Goal: Navigation & Orientation: Find specific page/section

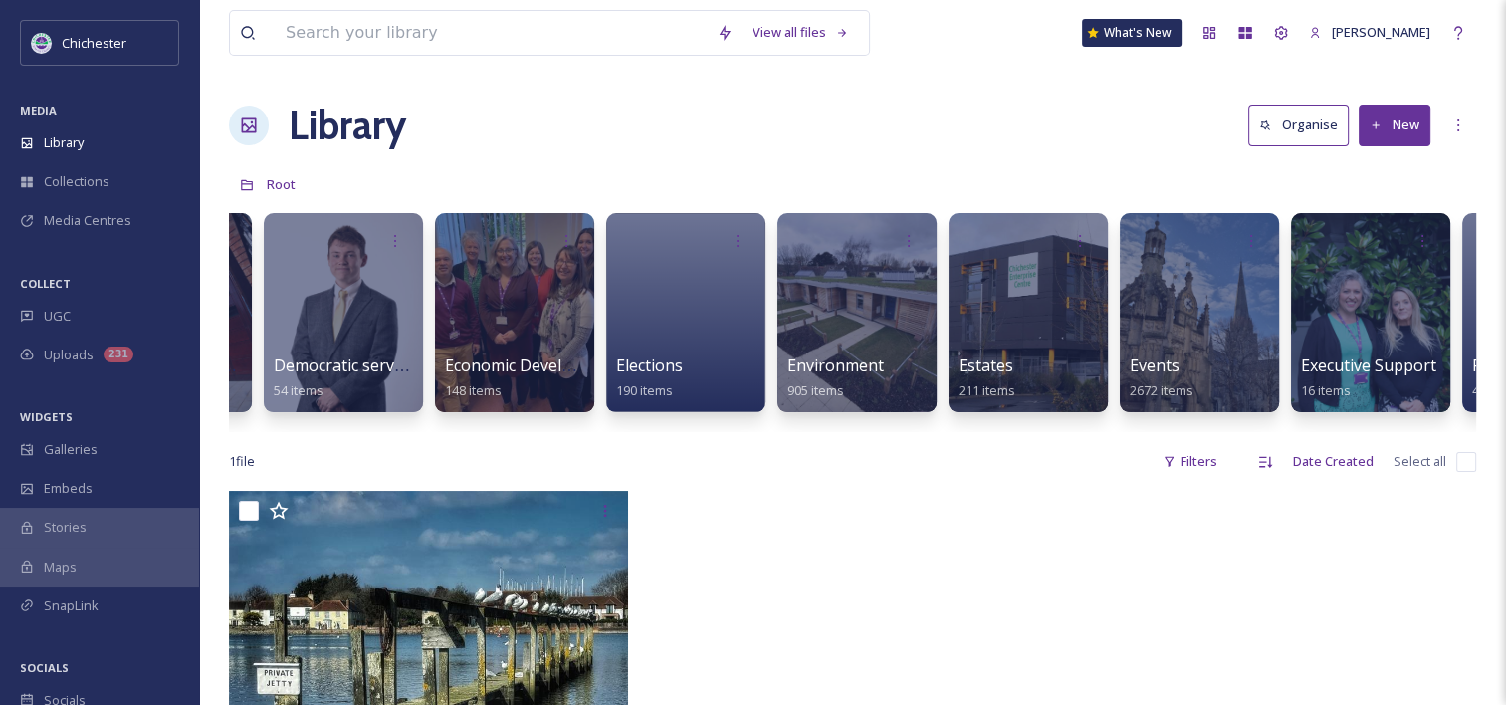
scroll to position [0, 1592]
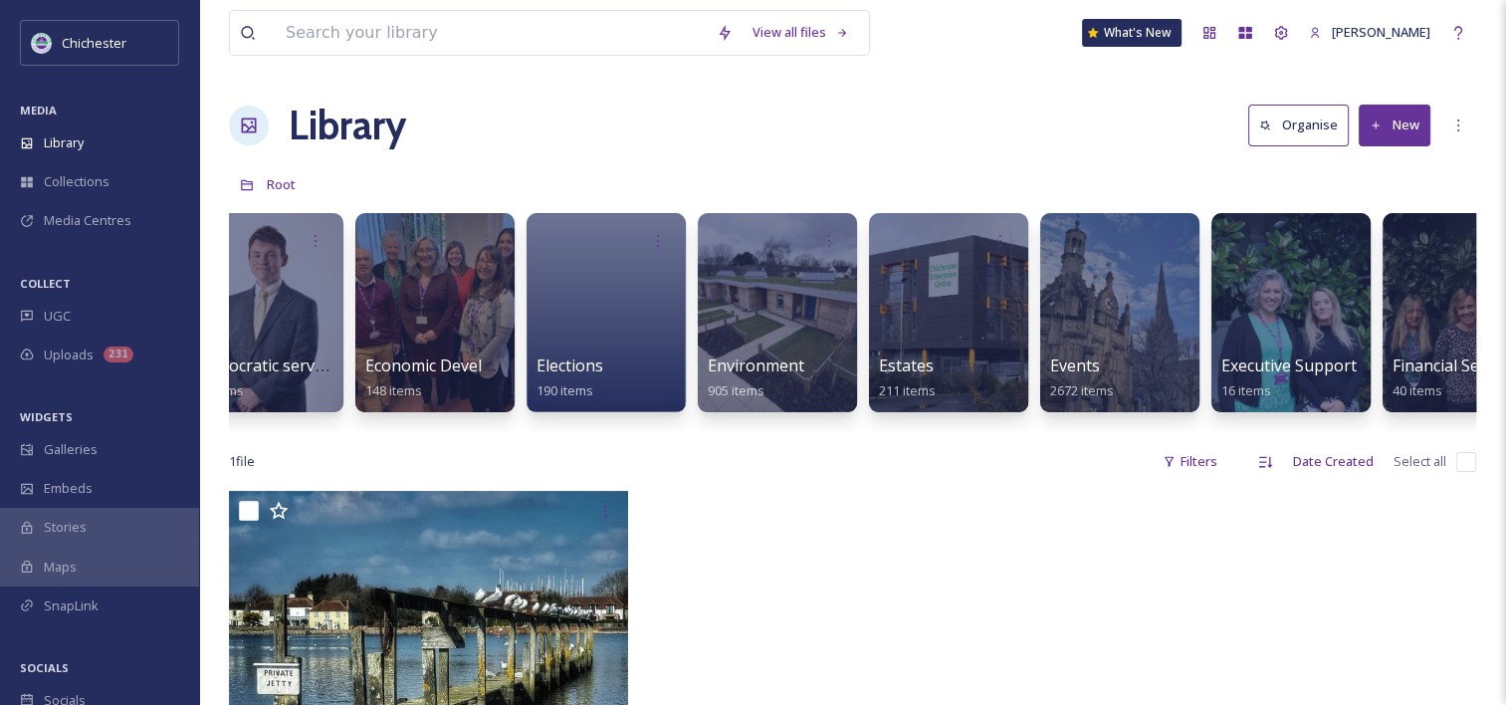
click at [1122, 414] on div "50th anniversary 24 items Backup from Camera 550 items Christmas 186 items Coas…" at bounding box center [852, 317] width 1247 height 229
click at [1127, 316] on div at bounding box center [1119, 312] width 162 height 203
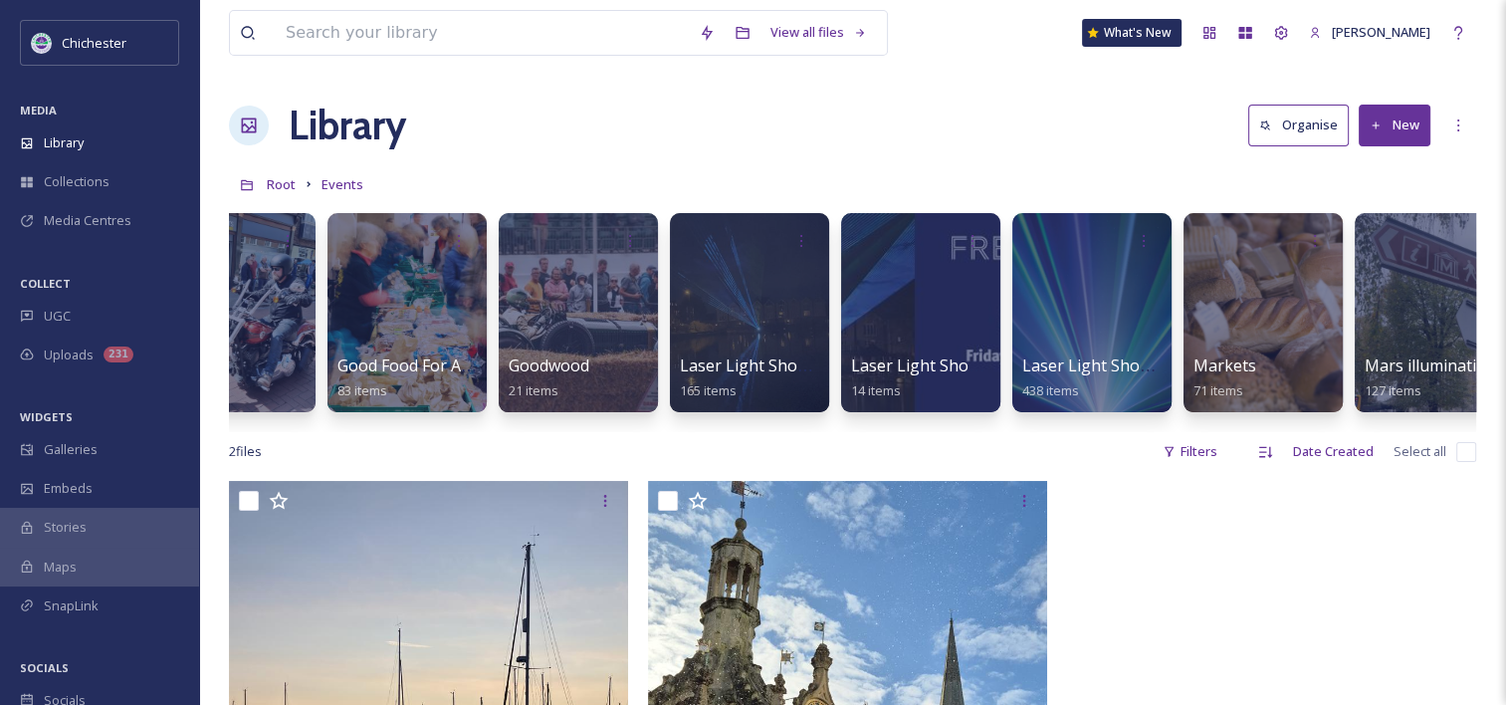
scroll to position [0, 1883]
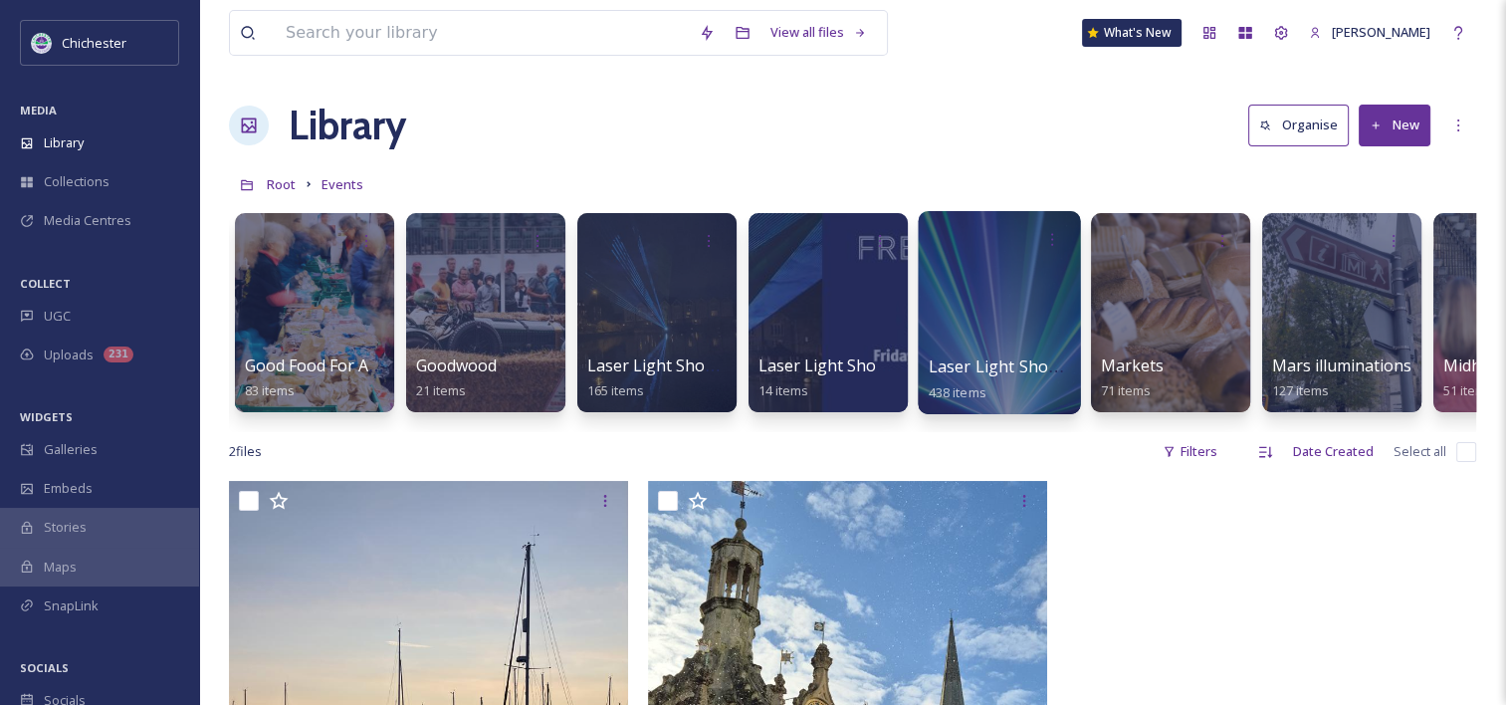
click at [1019, 334] on div at bounding box center [999, 312] width 162 height 203
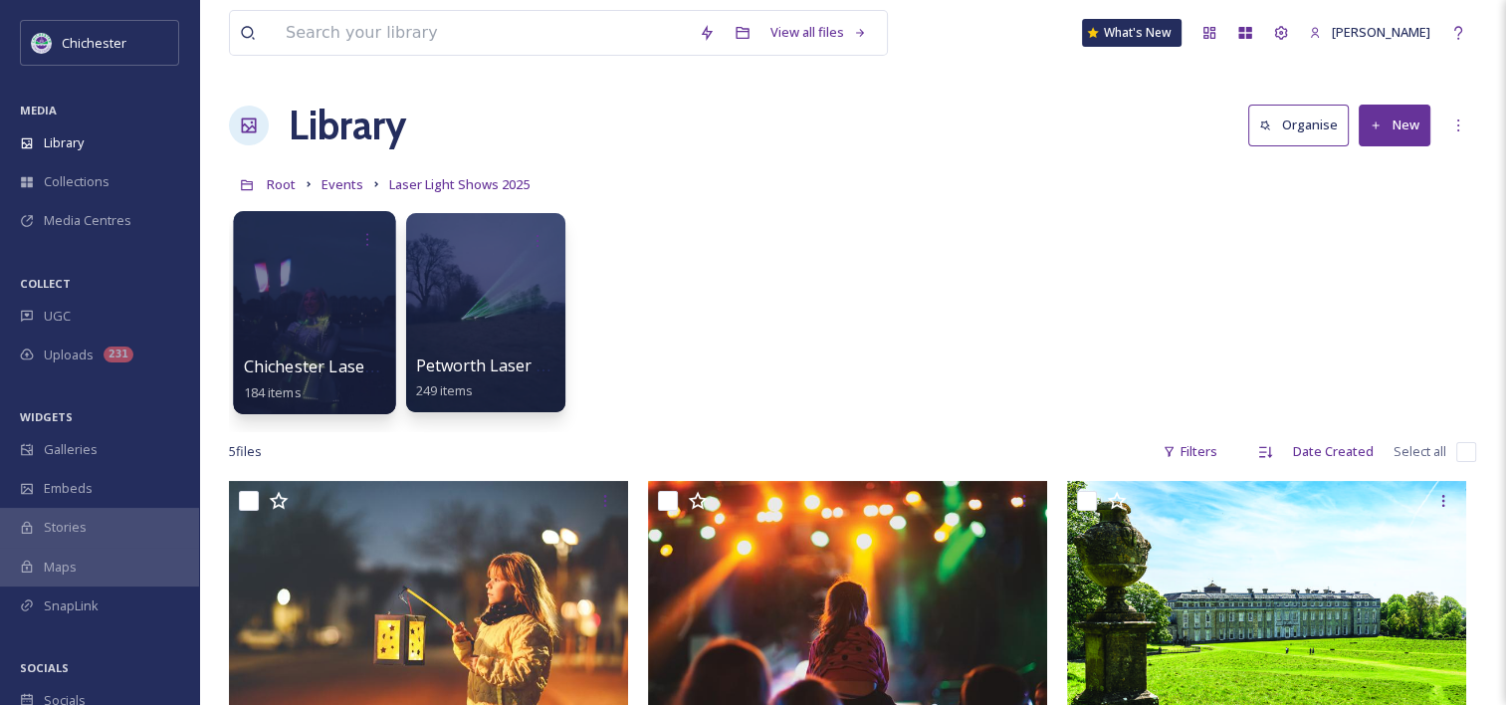
click at [298, 325] on div at bounding box center [314, 312] width 162 height 203
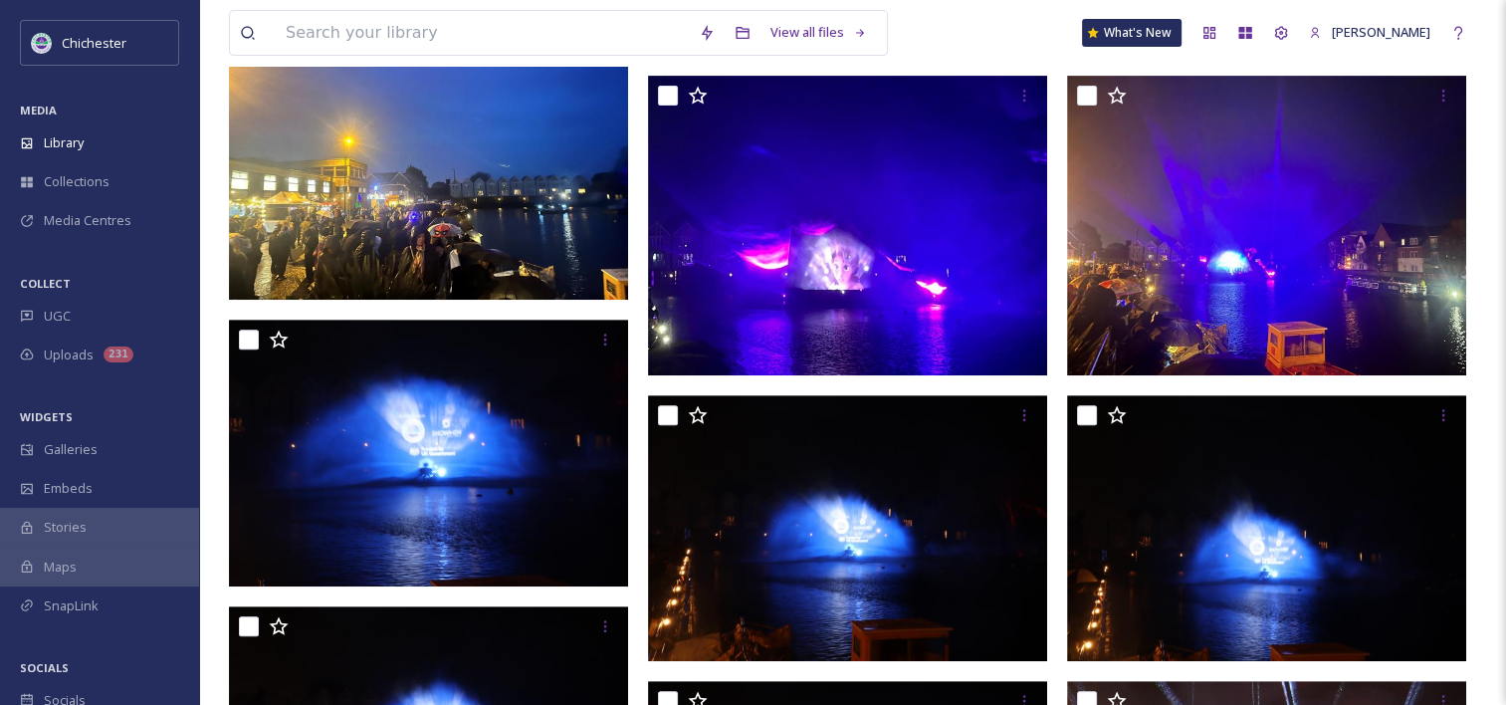
scroll to position [701, 0]
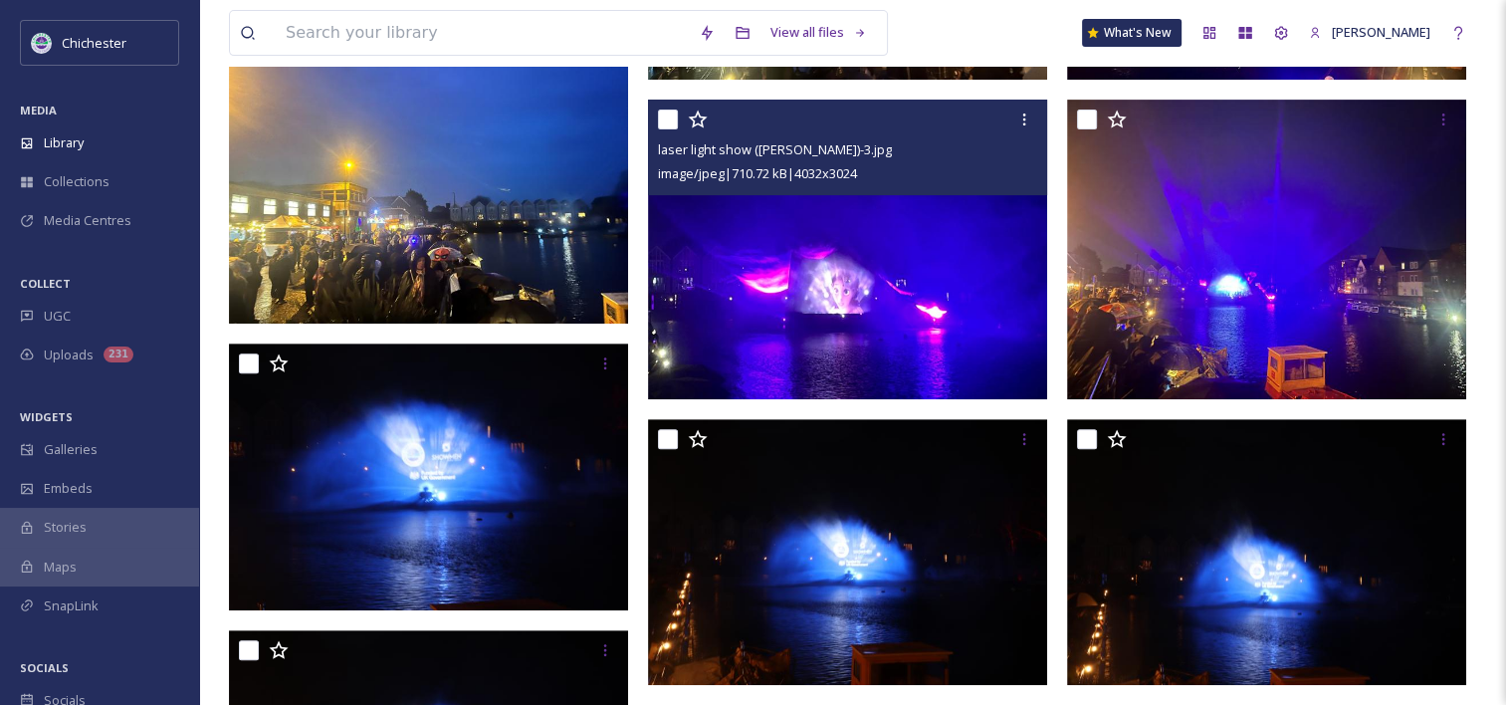
click at [864, 382] on img at bounding box center [847, 250] width 399 height 300
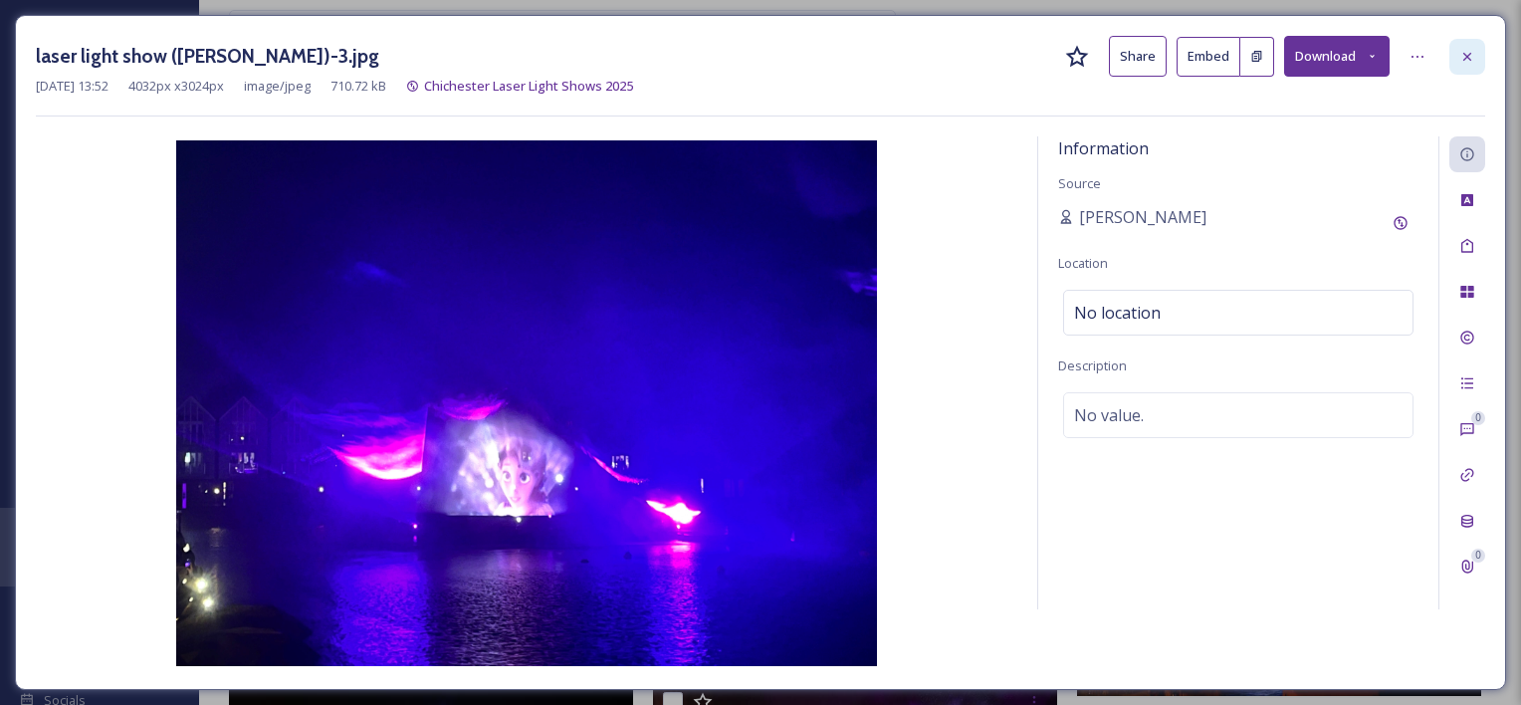
click at [1461, 49] on icon at bounding box center [1467, 57] width 16 height 16
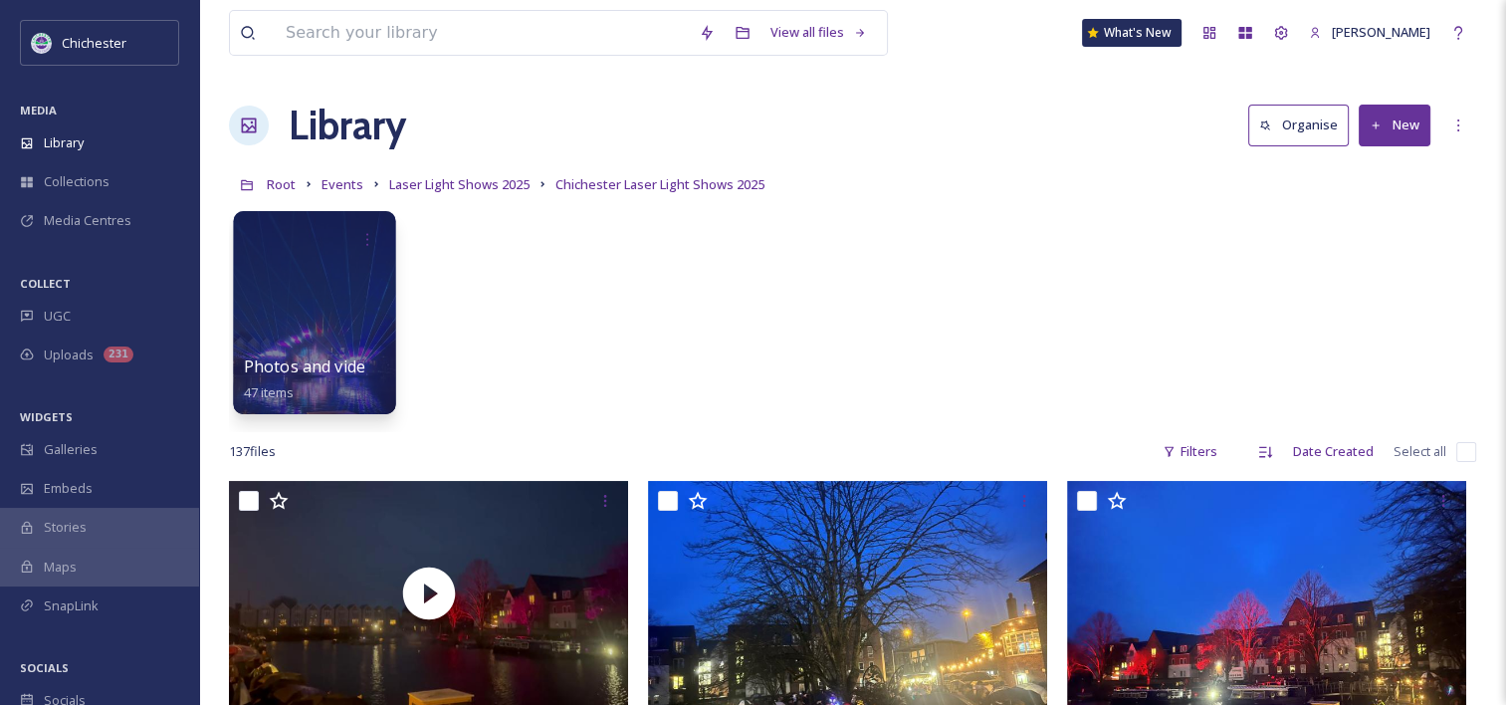
click at [360, 319] on div at bounding box center [314, 312] width 162 height 203
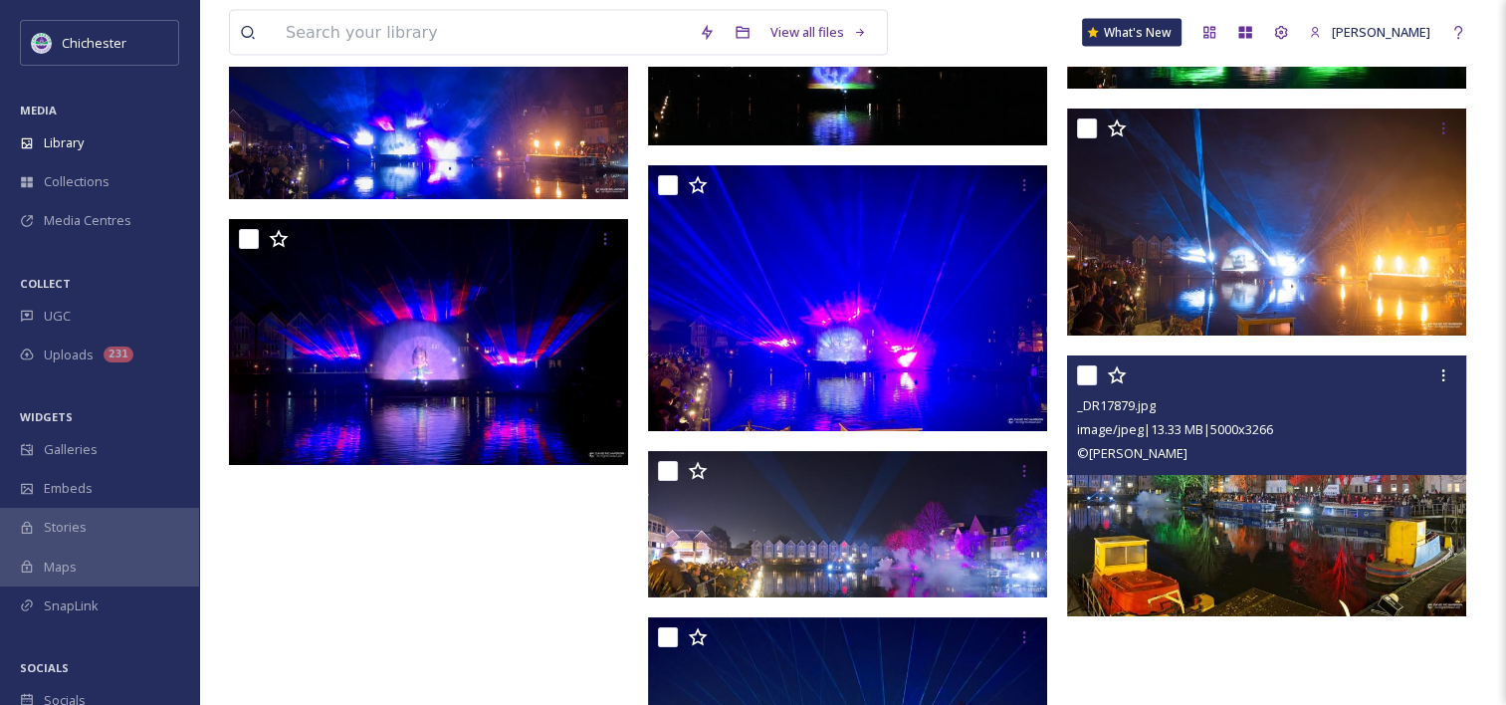
scroll to position [4269, 0]
click at [1376, 574] on img at bounding box center [1266, 485] width 399 height 261
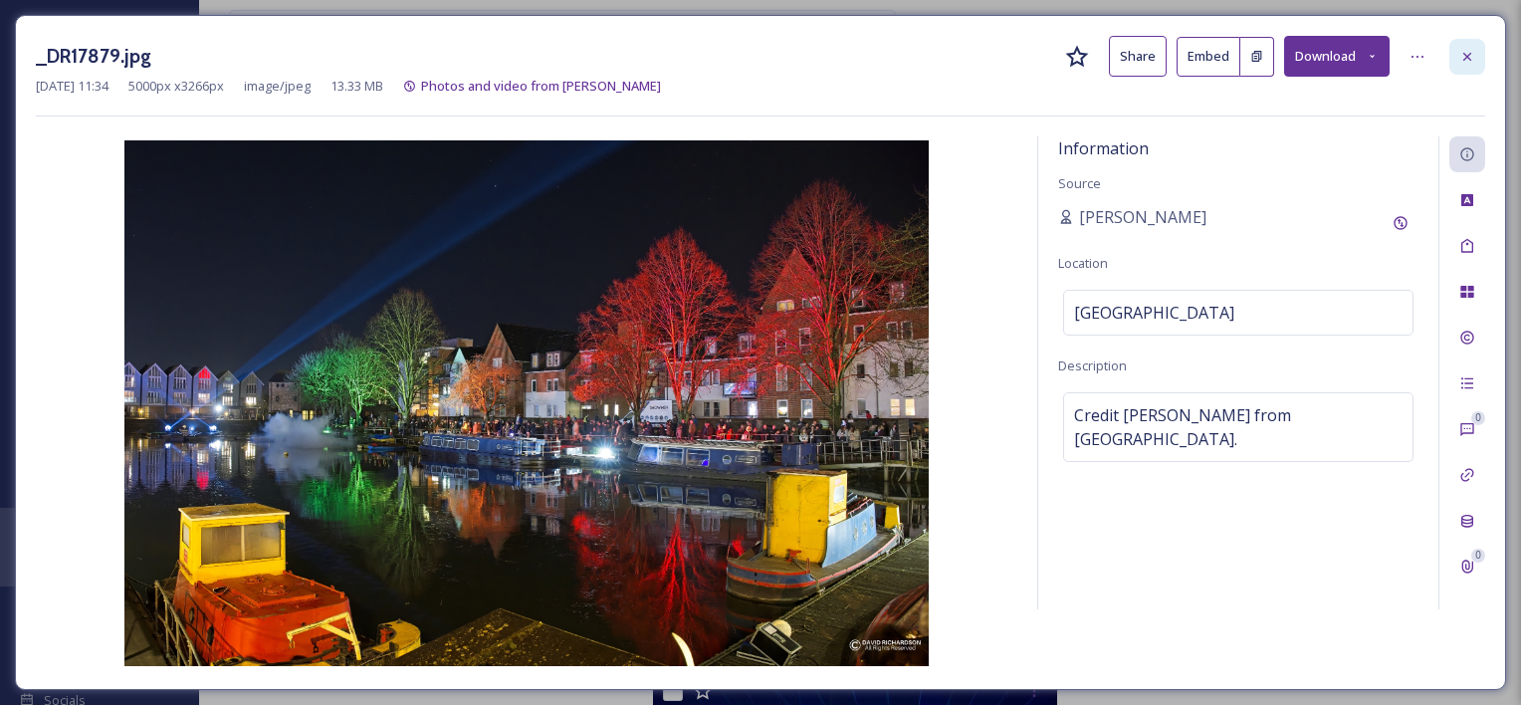
click at [1463, 73] on div at bounding box center [1467, 57] width 36 height 36
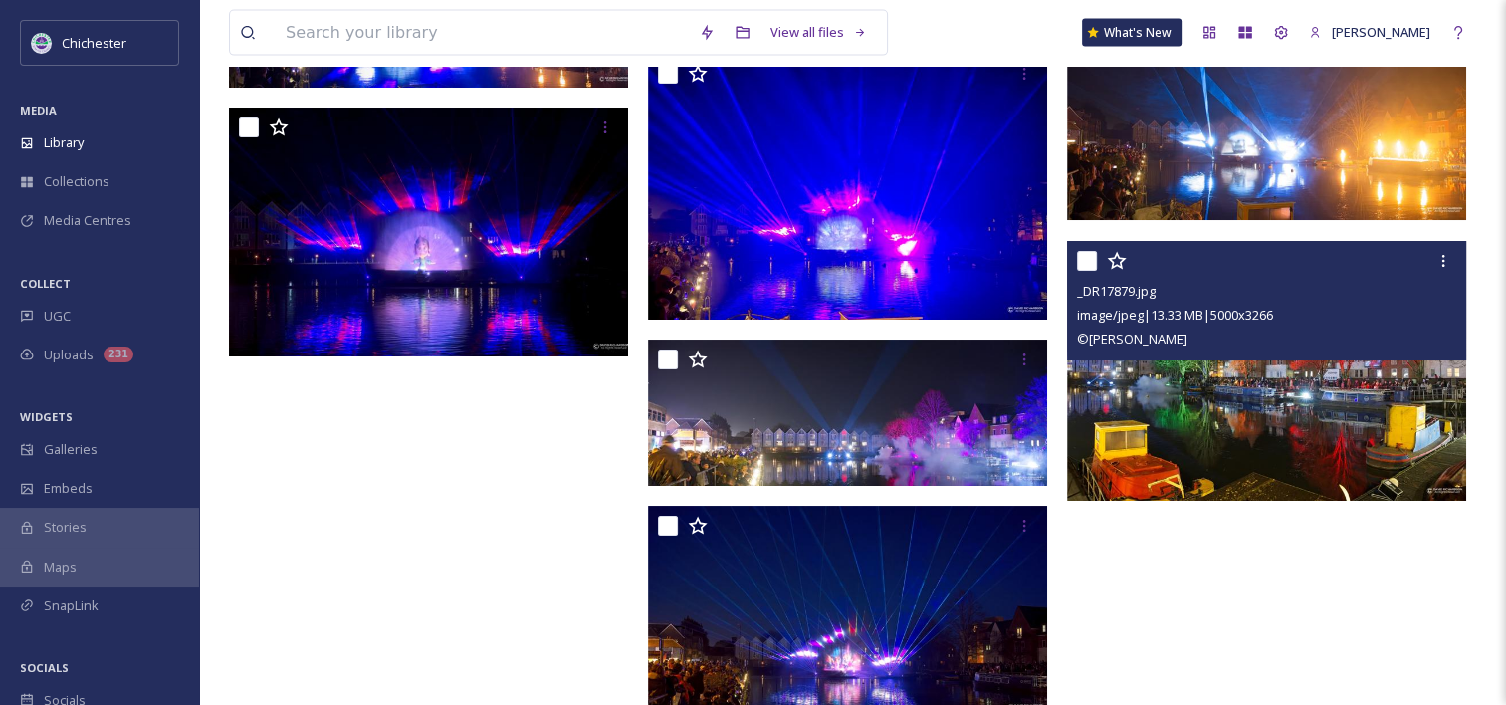
scroll to position [4428, 0]
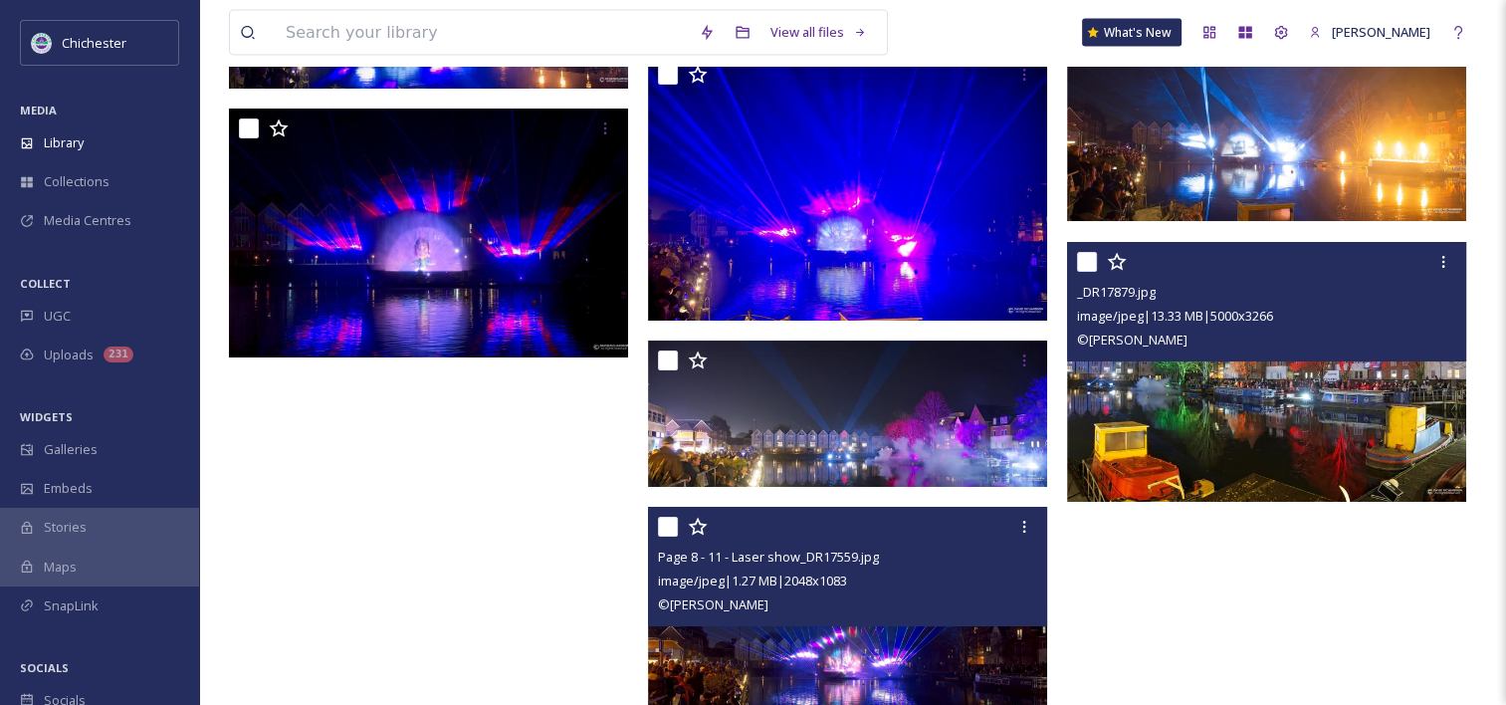
click at [905, 568] on div "image/jpeg | 1.27 MB | 2048 x 1083" at bounding box center [850, 580] width 384 height 24
click at [934, 619] on div "Page 8 - 11 - Laser show_DR17559.jpg image/jpeg | 1.27 MB | 2048 x 1083 © [PERS…" at bounding box center [847, 566] width 399 height 119
click at [934, 639] on img at bounding box center [847, 612] width 399 height 211
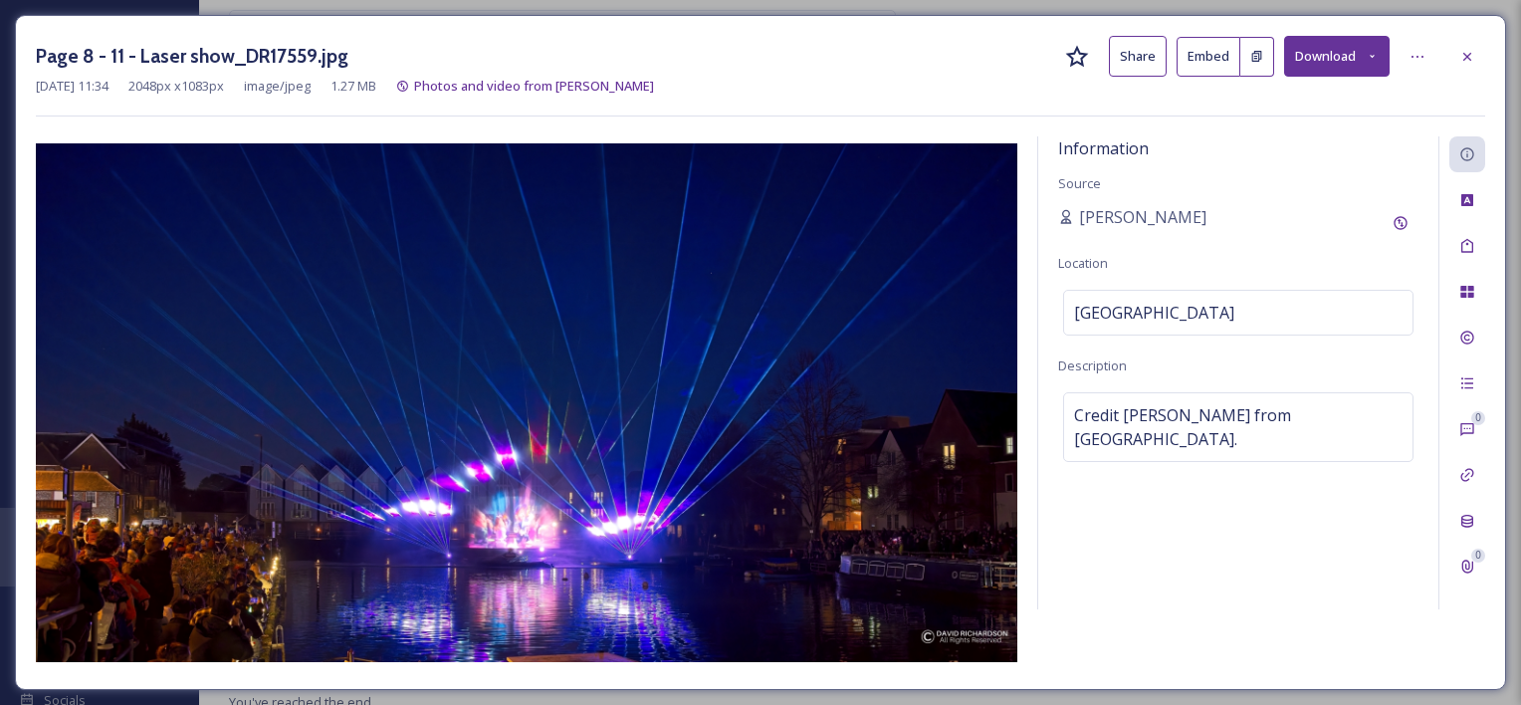
scroll to position [4268, 0]
click at [1457, 68] on div at bounding box center [1467, 57] width 36 height 36
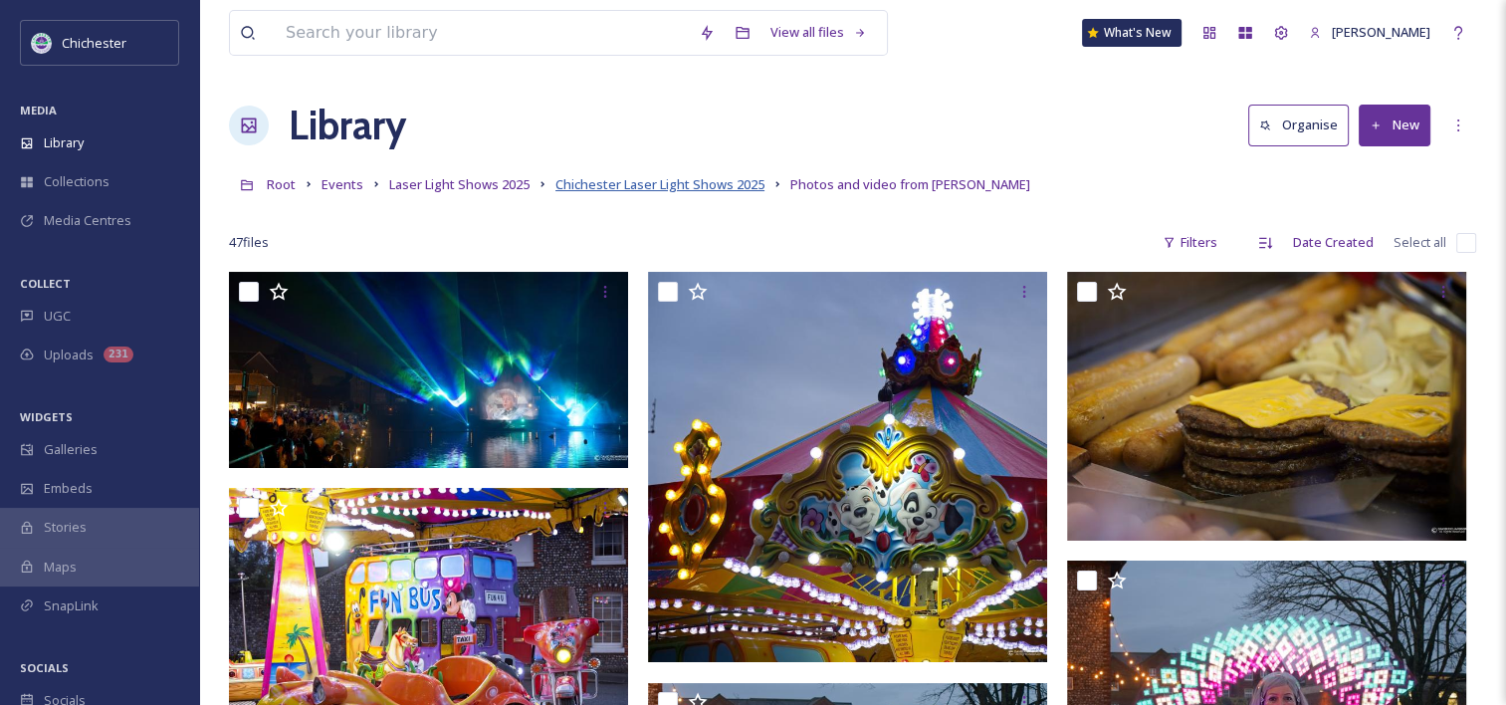
click at [705, 190] on span "Chichester Laser Light Shows 2025" at bounding box center [659, 184] width 209 height 18
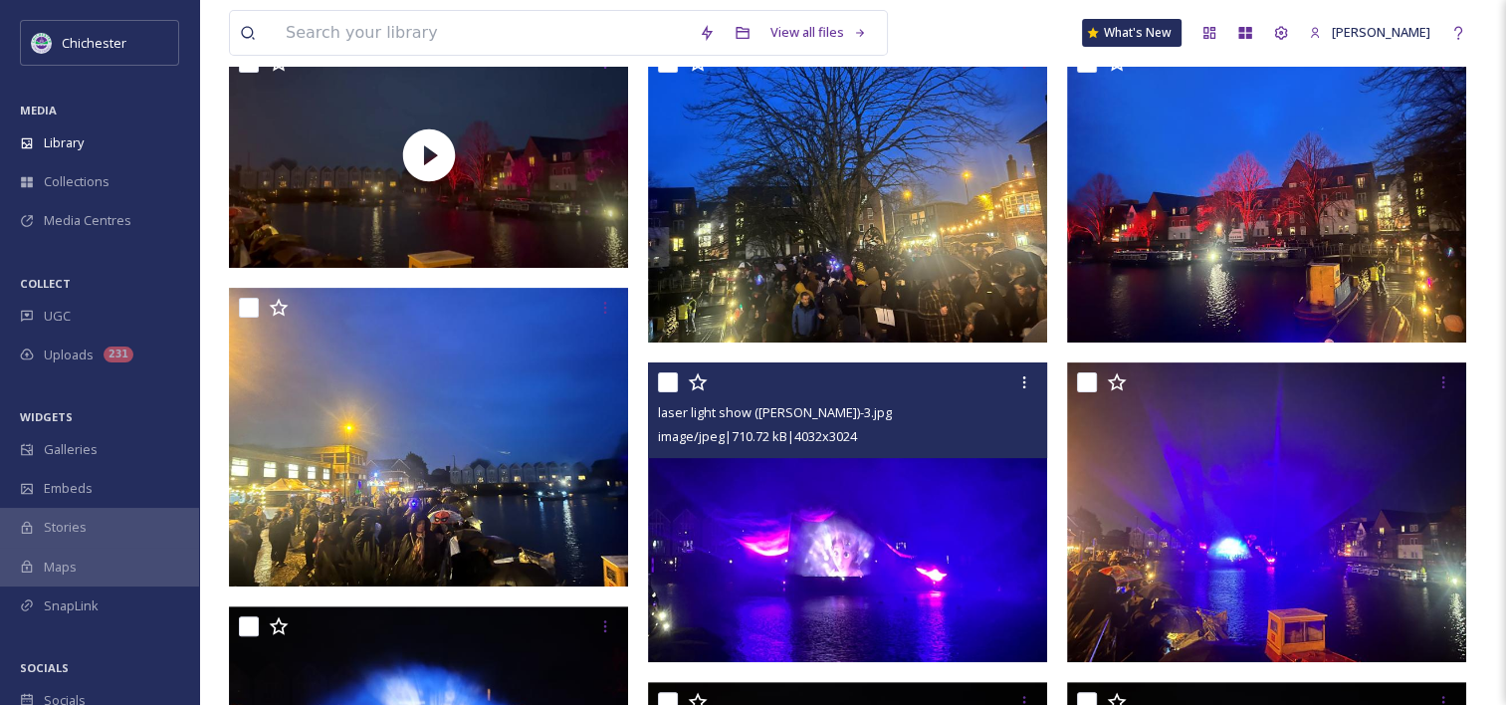
scroll to position [537, 0]
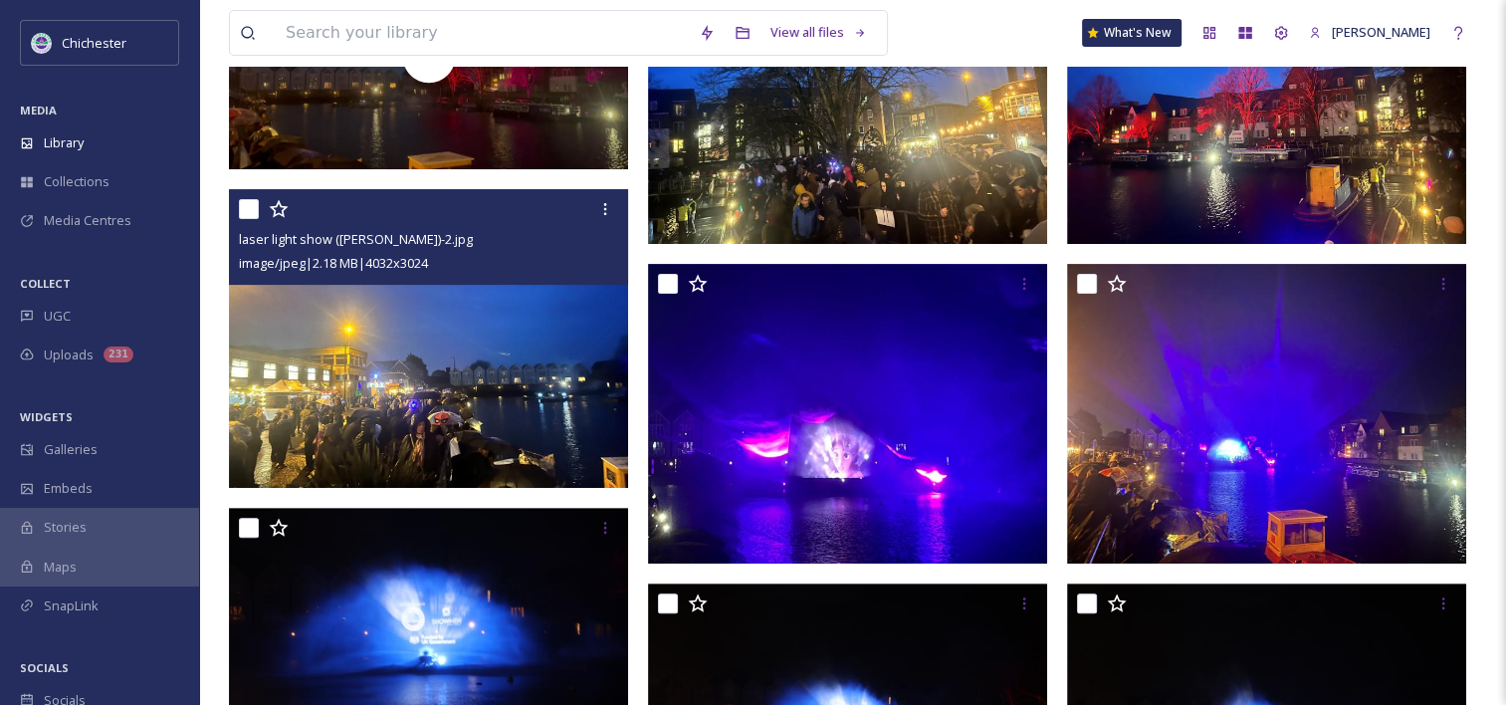
click at [287, 365] on img at bounding box center [428, 339] width 399 height 300
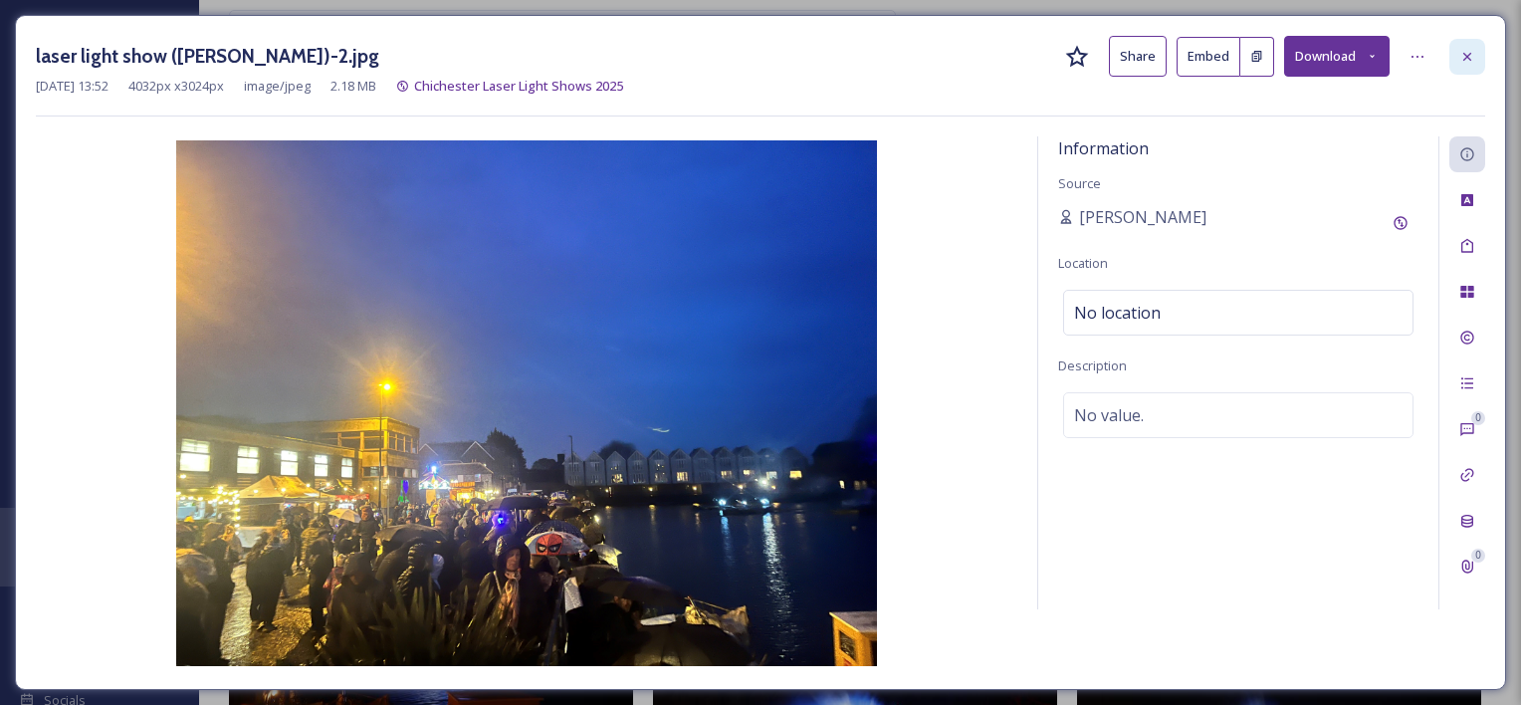
click at [1464, 64] on div at bounding box center [1467, 57] width 36 height 36
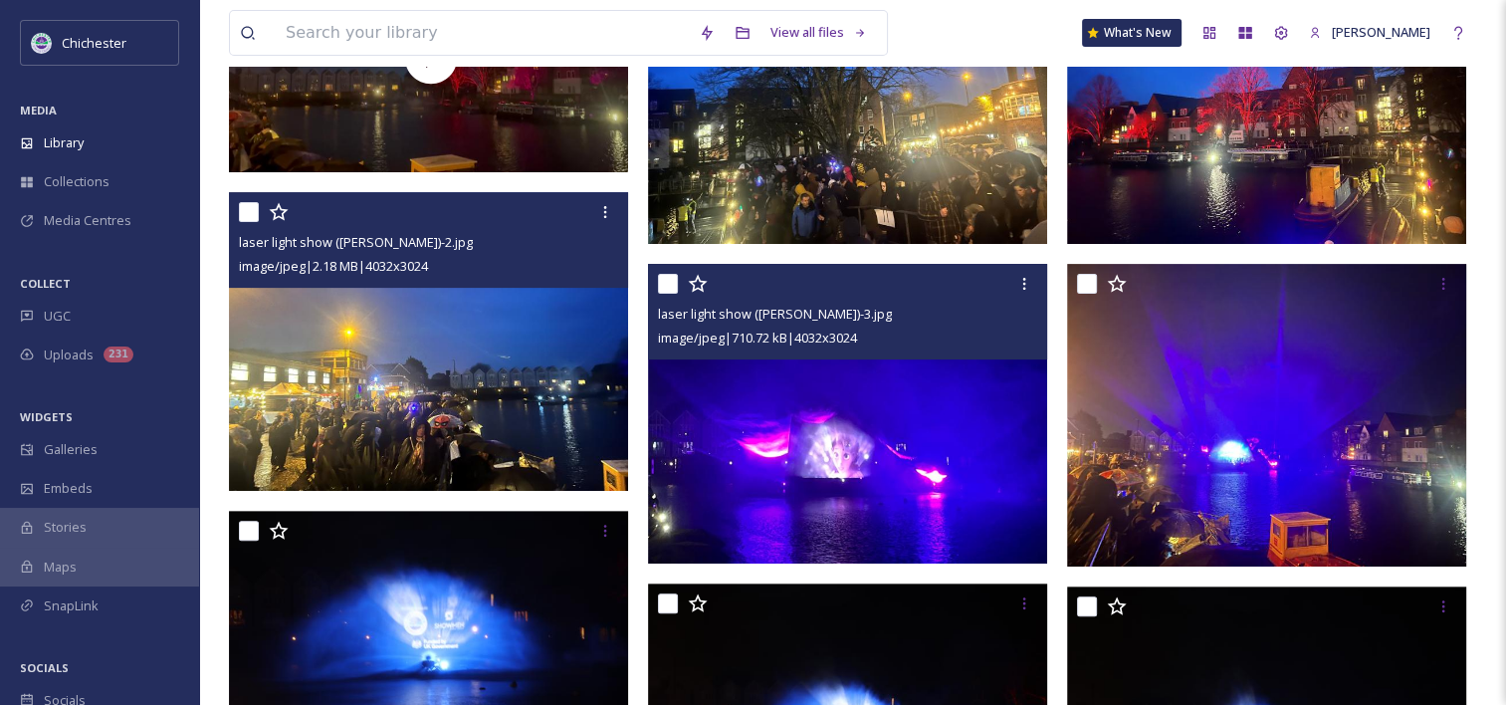
click at [901, 354] on div "laser light show ([PERSON_NAME])-3.jpg image/jpeg | 710.72 kB | 4032 x 3024" at bounding box center [847, 312] width 399 height 96
click at [886, 393] on img at bounding box center [847, 414] width 399 height 300
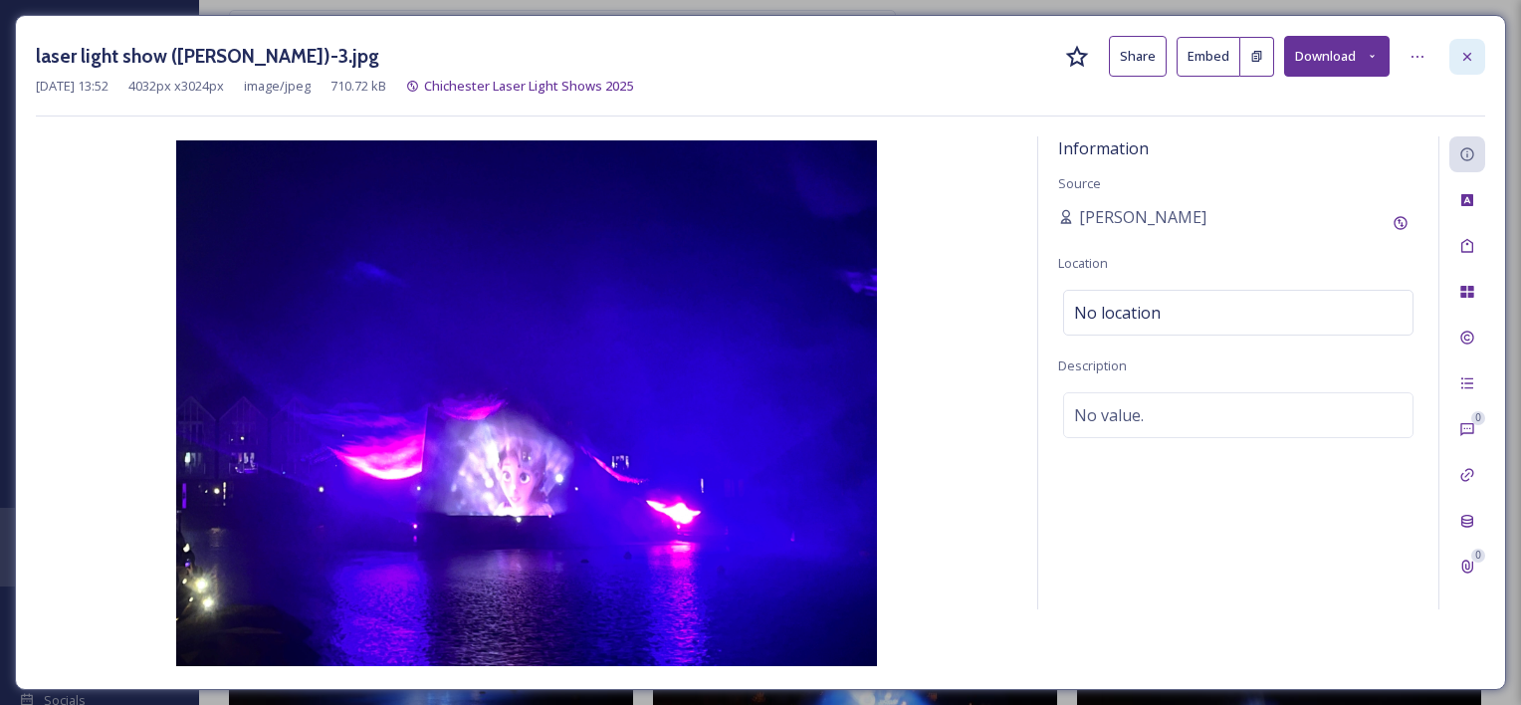
click at [1455, 68] on div at bounding box center [1467, 57] width 36 height 36
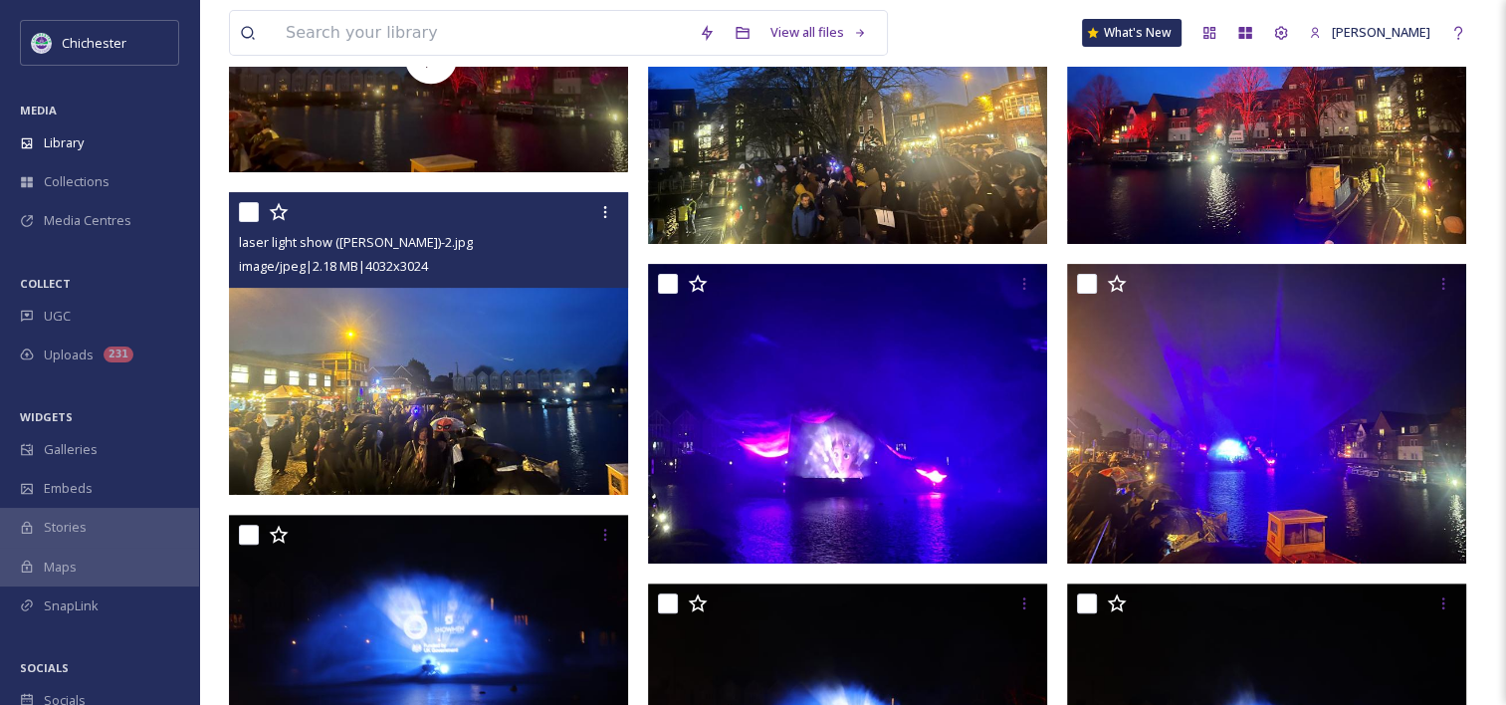
click at [864, 215] on img at bounding box center [847, 94] width 399 height 300
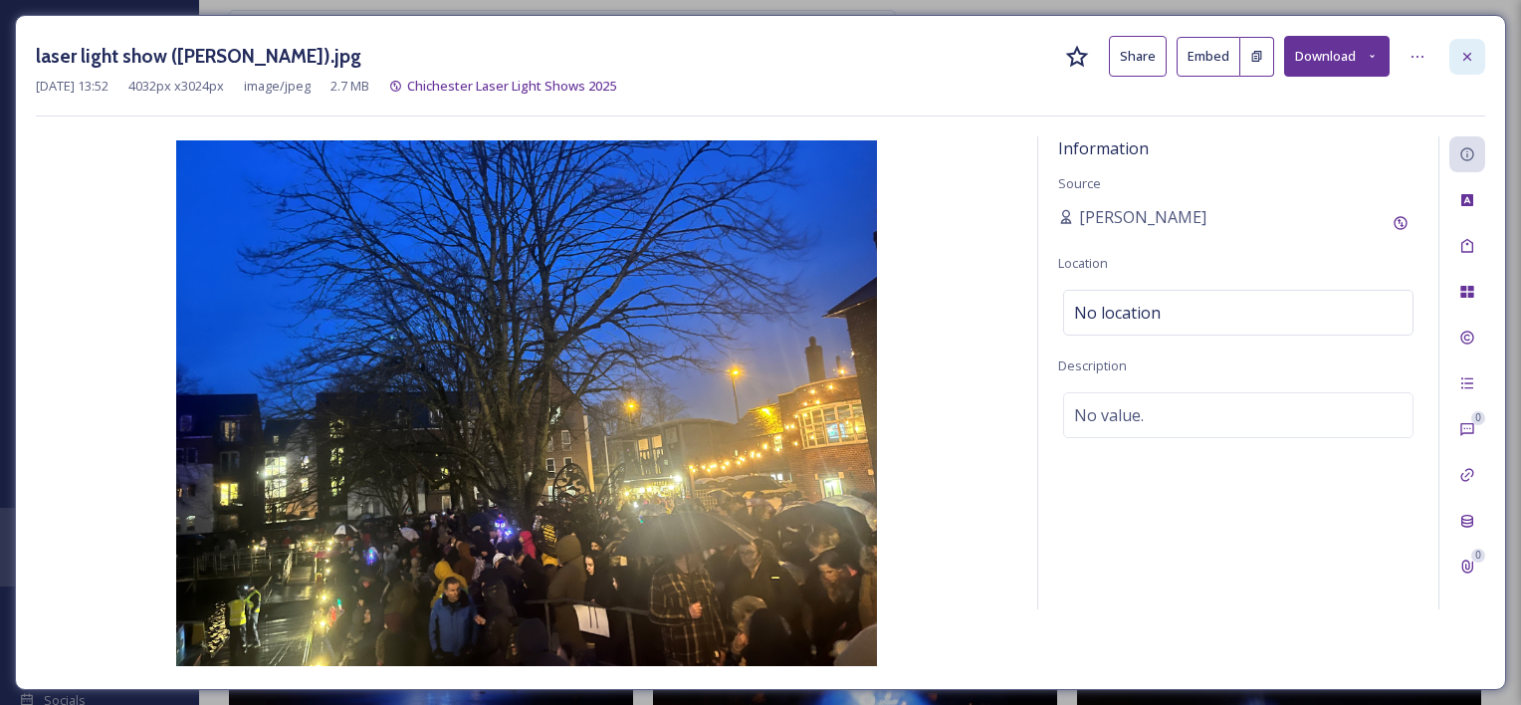
click at [1468, 44] on div at bounding box center [1467, 57] width 36 height 36
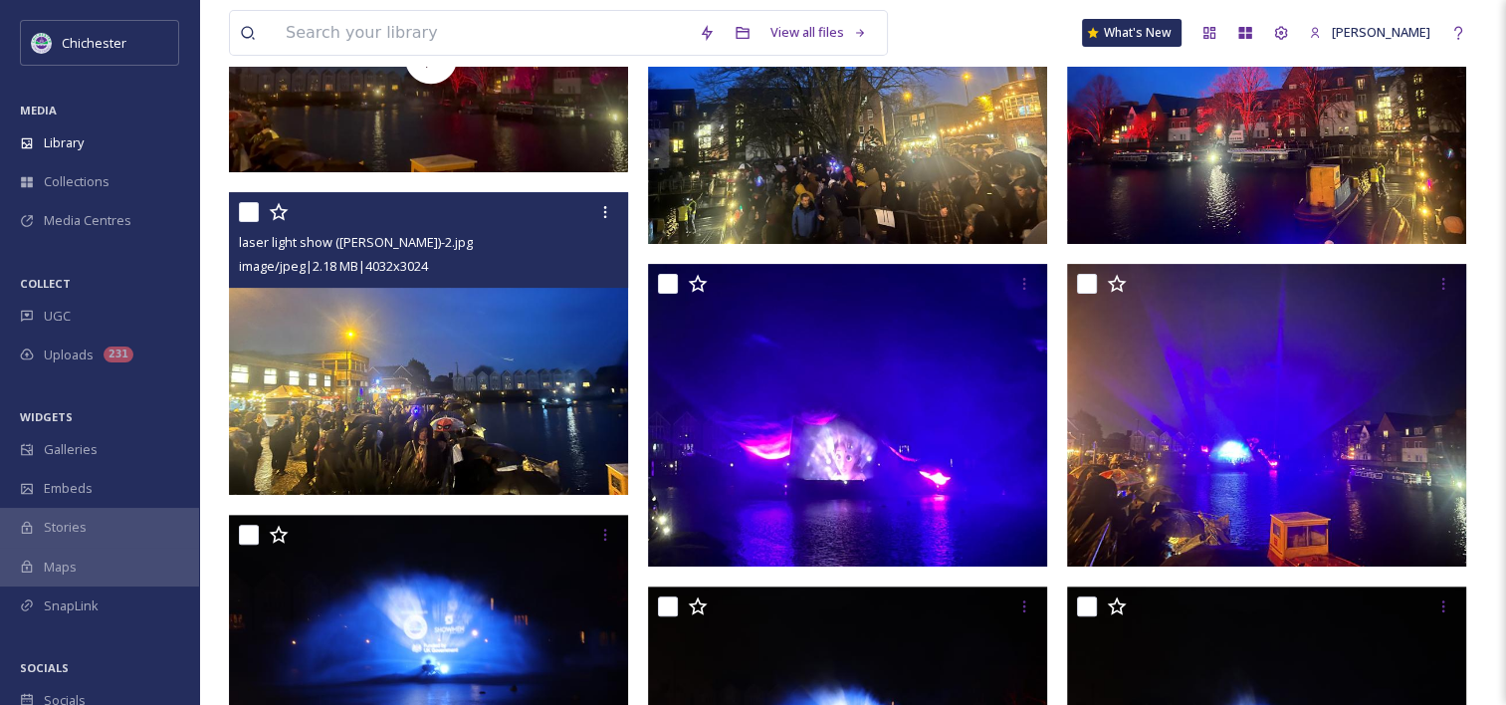
click at [886, 187] on img at bounding box center [847, 94] width 399 height 300
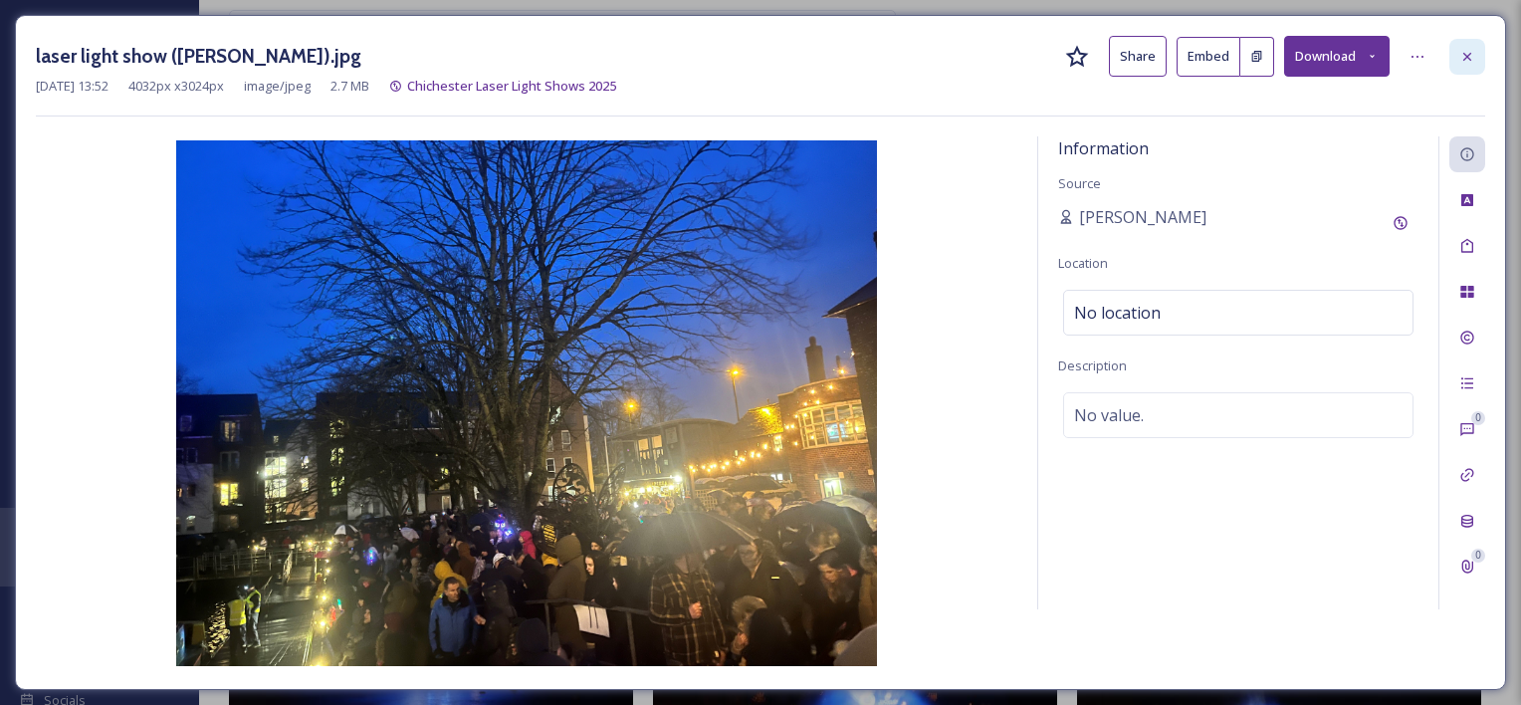
click at [1469, 60] on icon at bounding box center [1467, 57] width 16 height 16
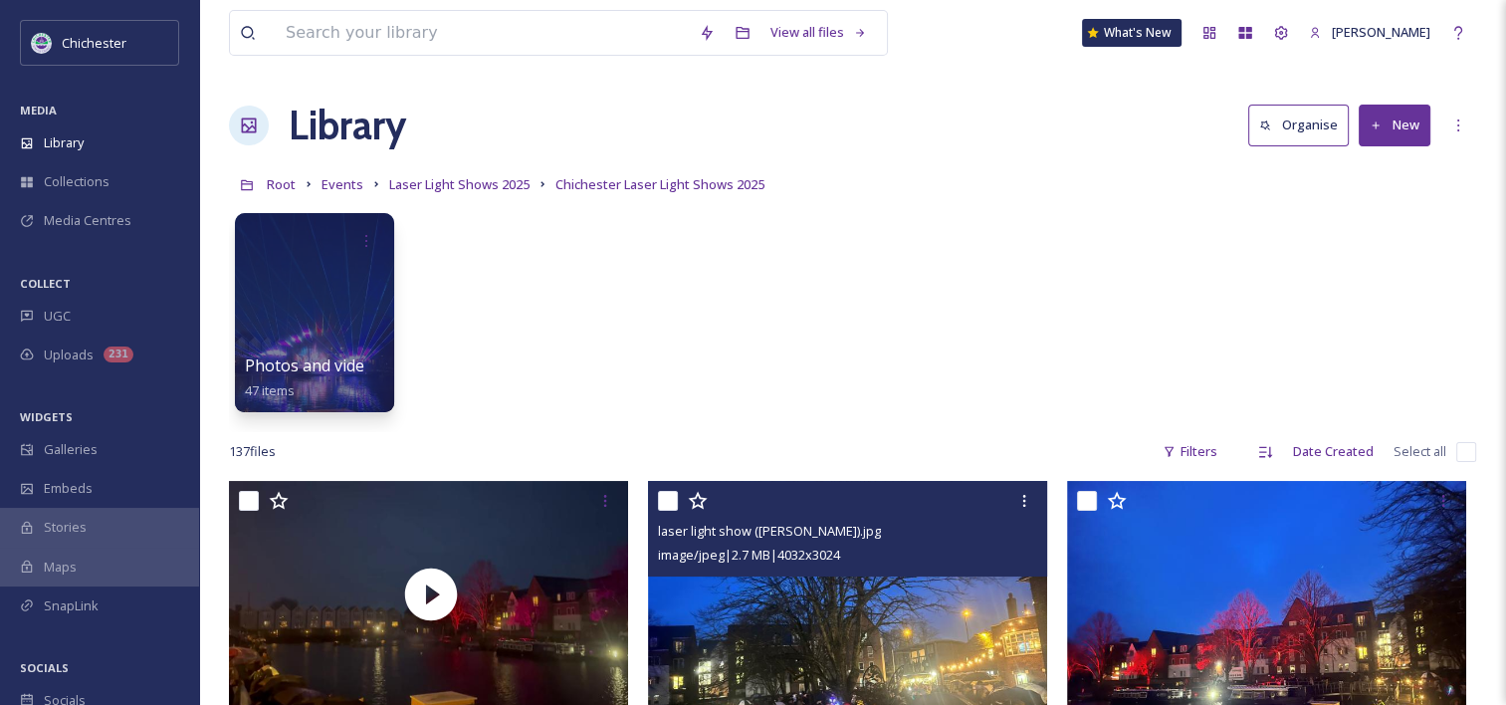
scroll to position [39, 0]
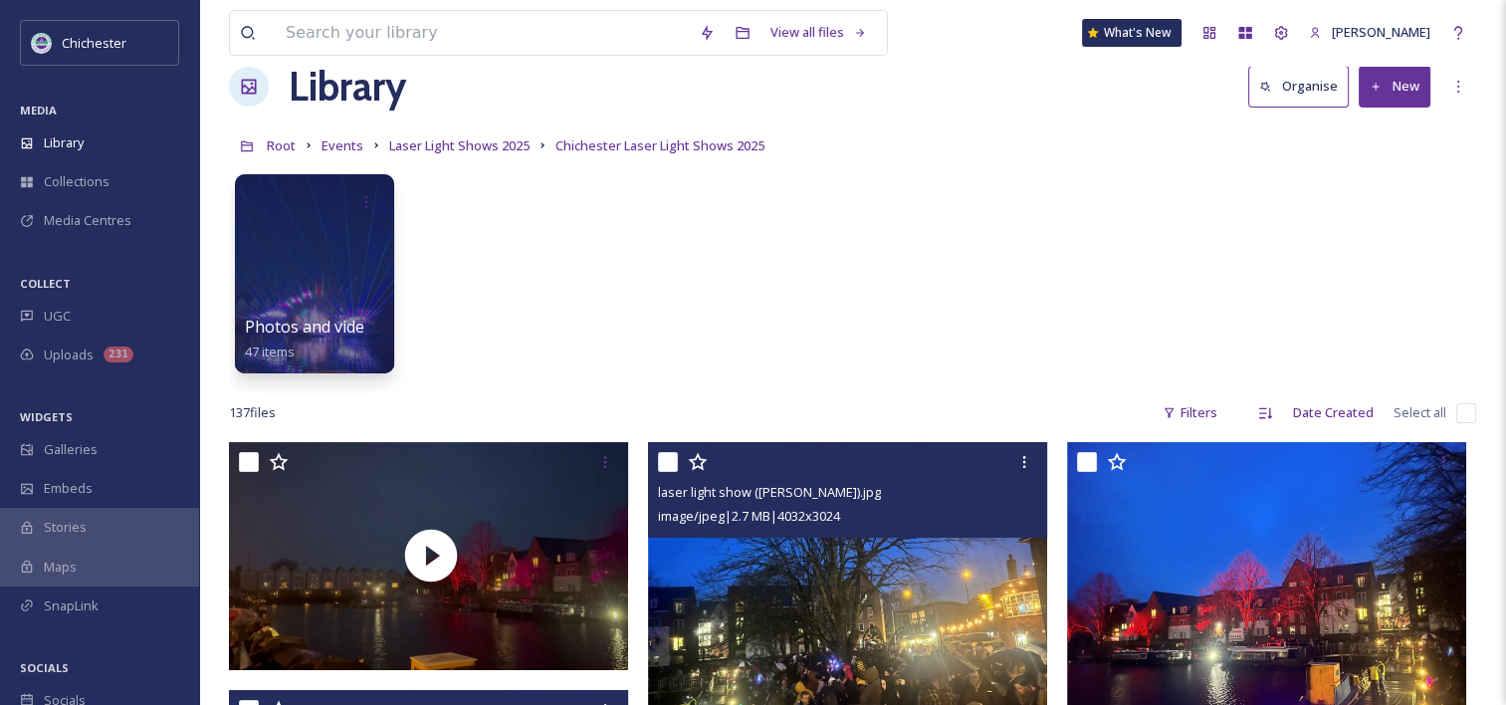
click at [502, 155] on link "Laser Light Shows 2025" at bounding box center [459, 145] width 140 height 24
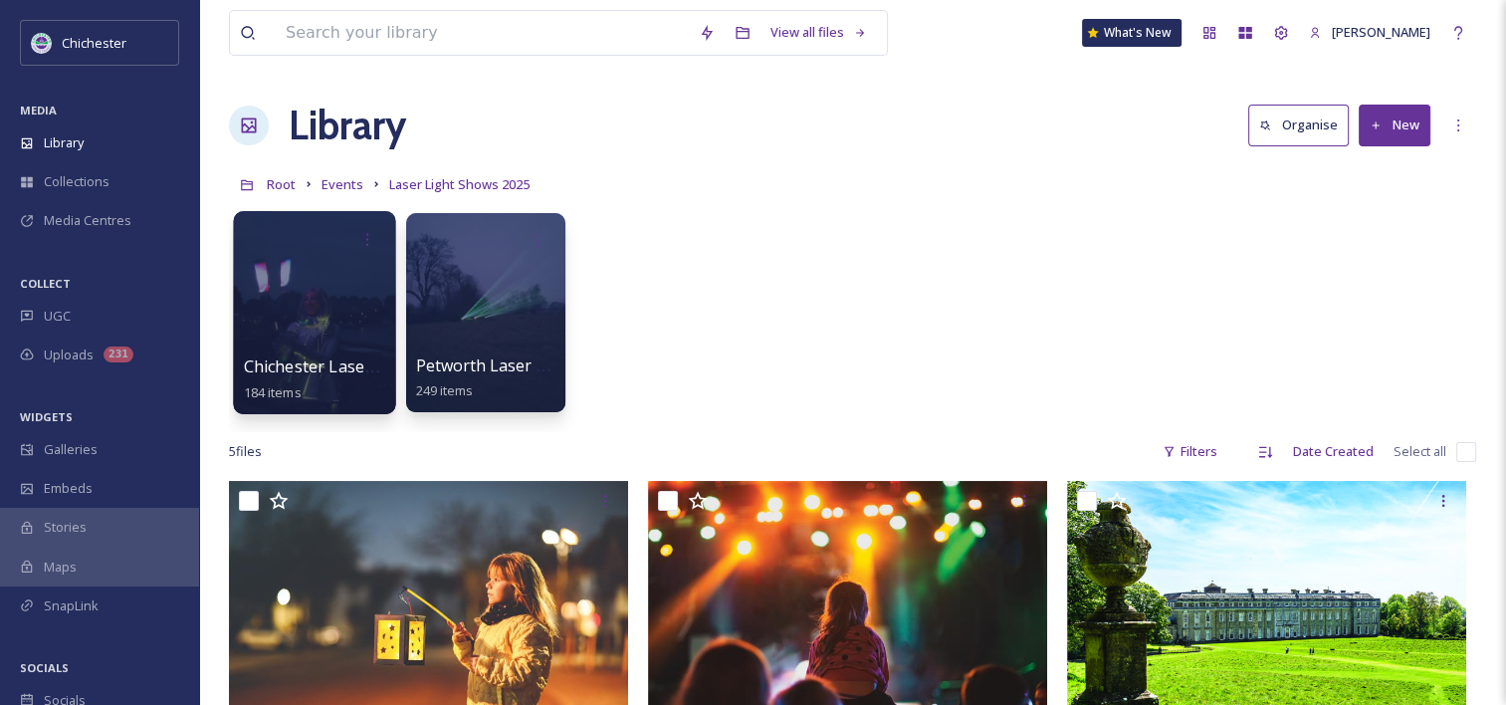
click at [342, 299] on div at bounding box center [314, 312] width 162 height 203
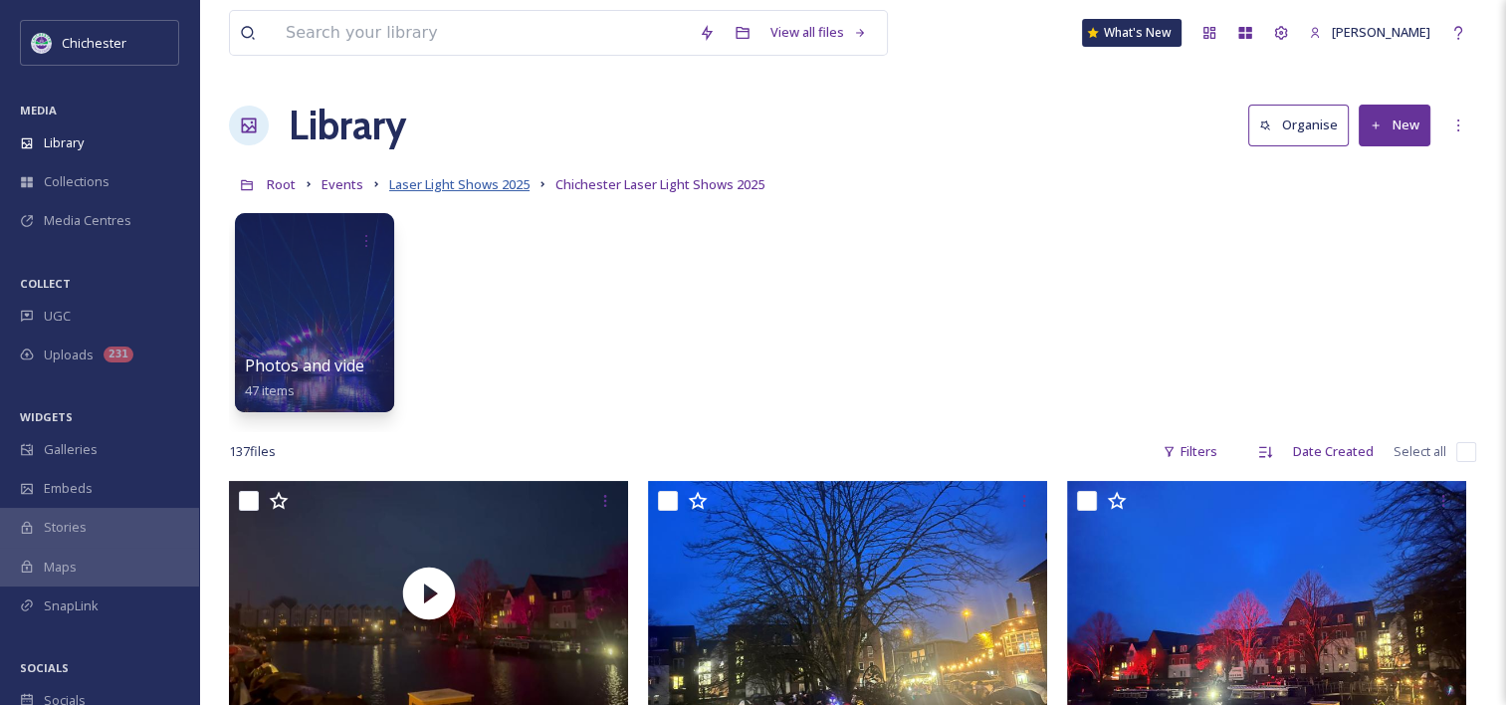
click at [494, 179] on span "Laser Light Shows 2025" at bounding box center [459, 184] width 140 height 18
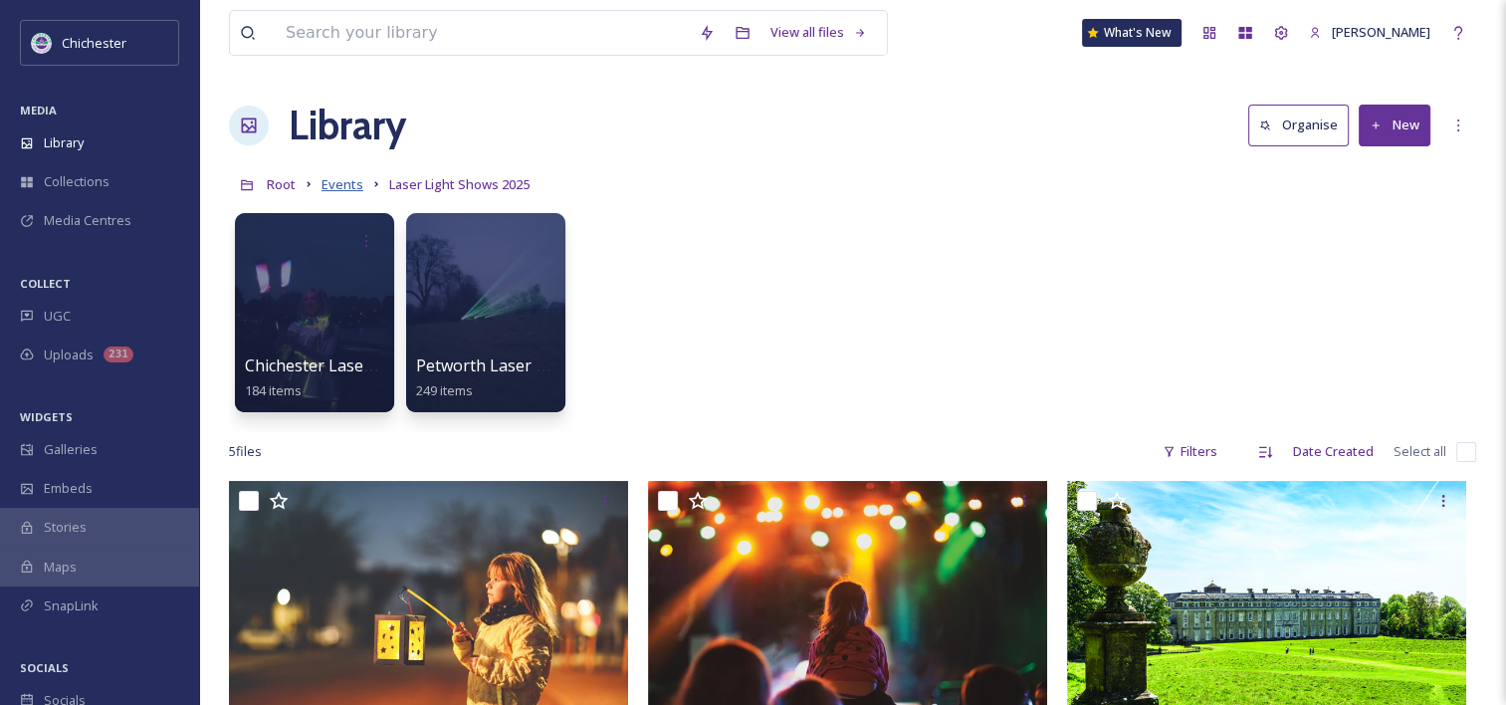
click at [338, 183] on span "Events" at bounding box center [343, 184] width 42 height 18
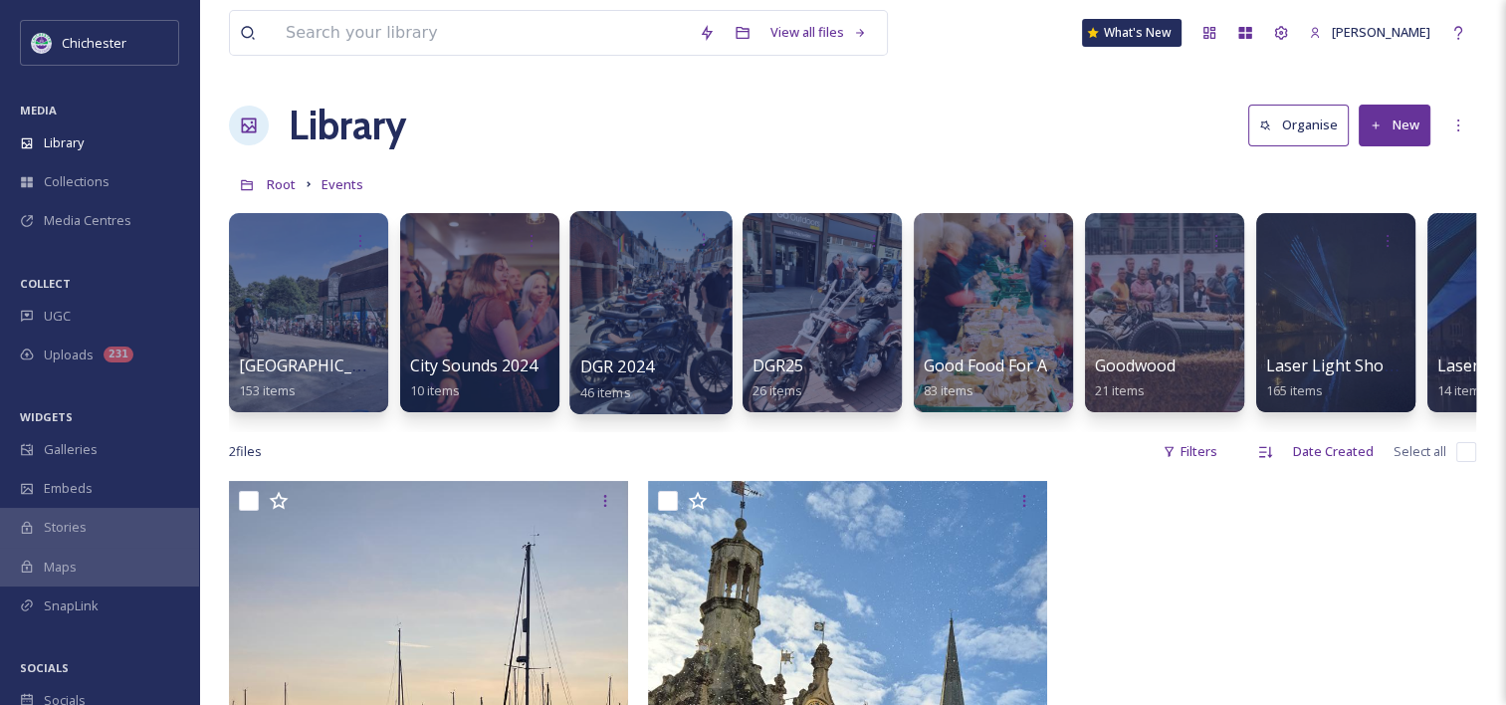
scroll to position [0, 1496]
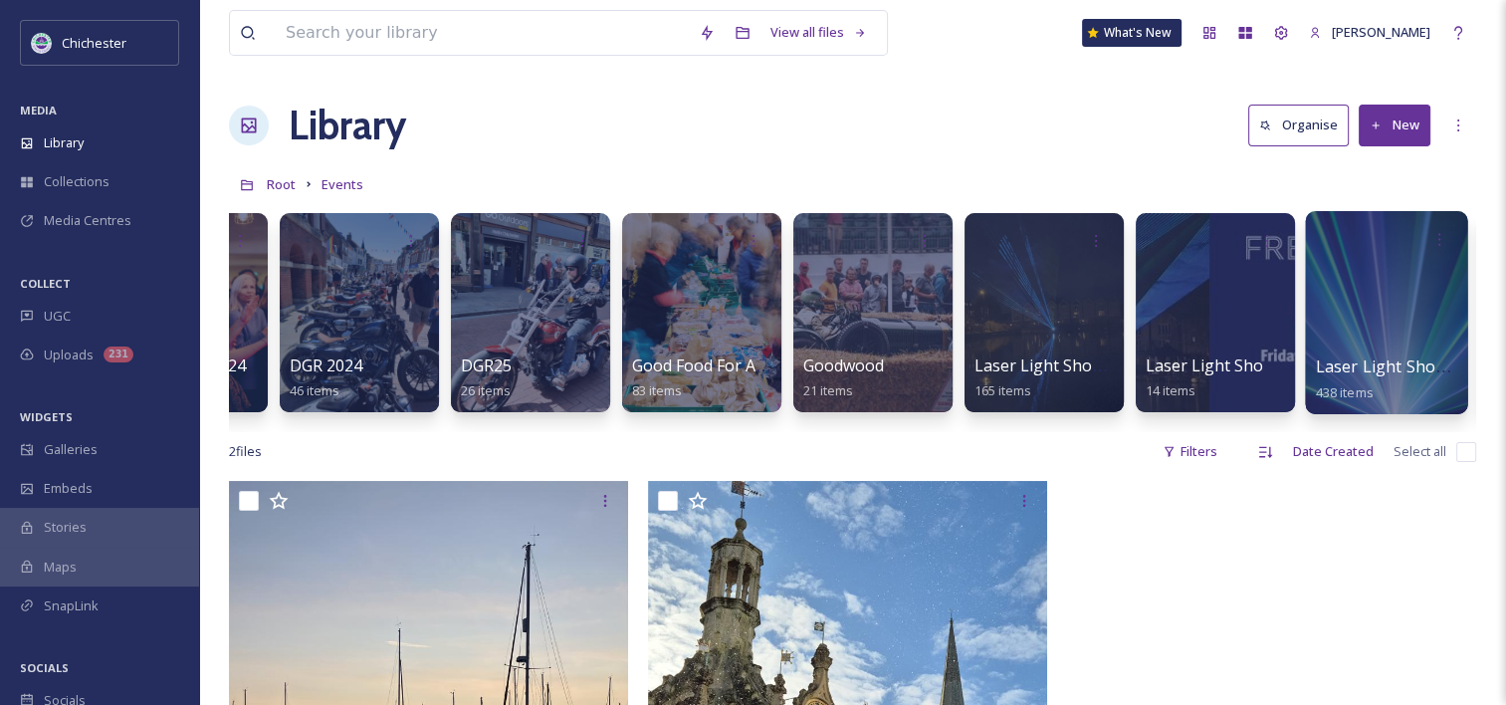
click at [1378, 310] on div at bounding box center [1386, 312] width 162 height 203
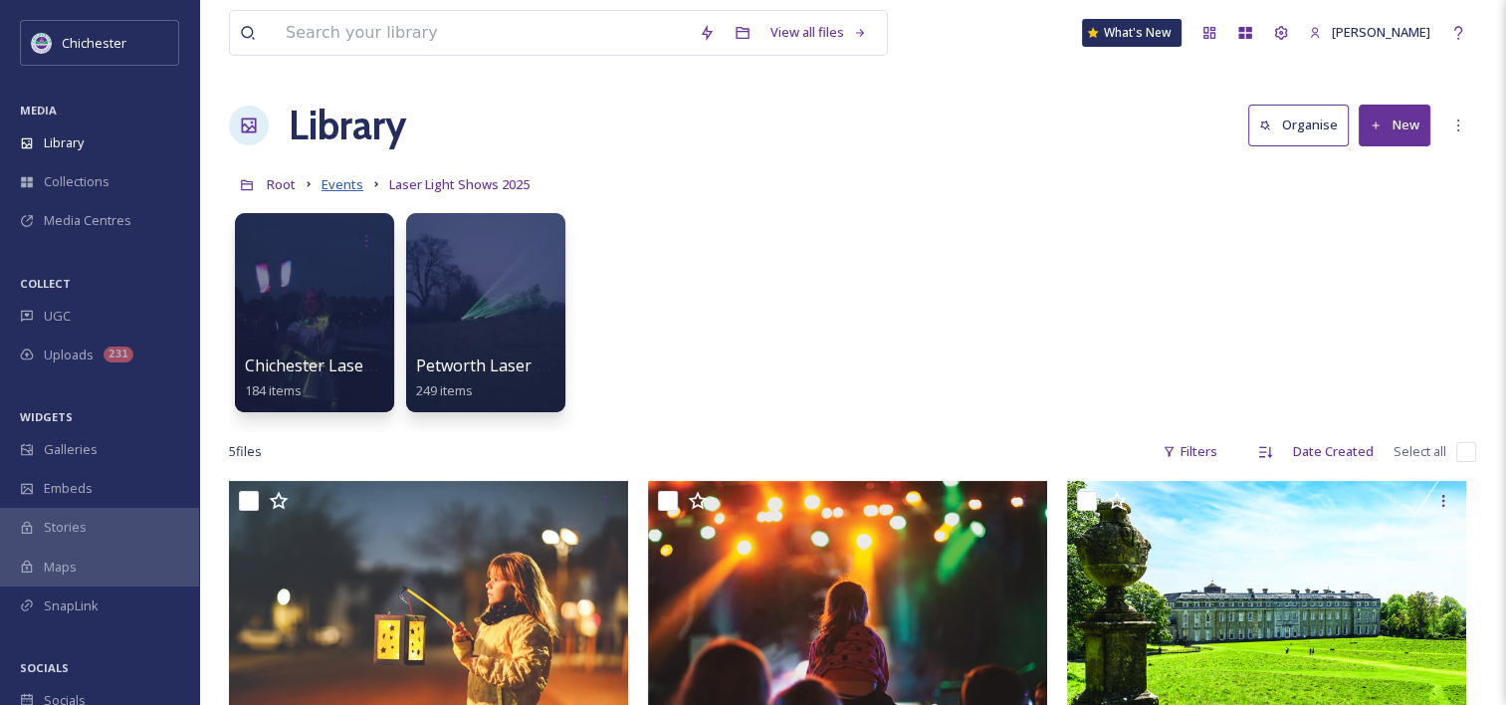
click at [344, 191] on span "Events" at bounding box center [343, 184] width 42 height 18
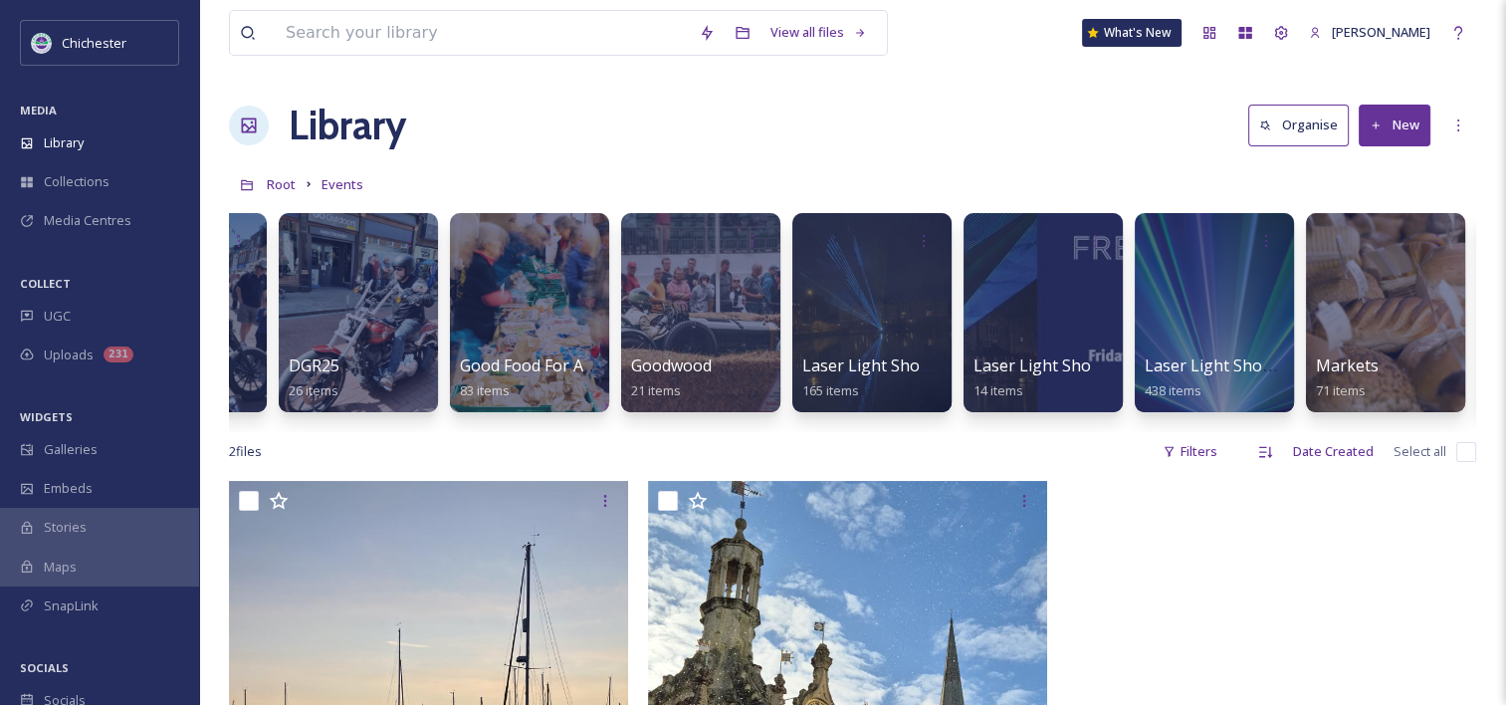
scroll to position [0, 1672]
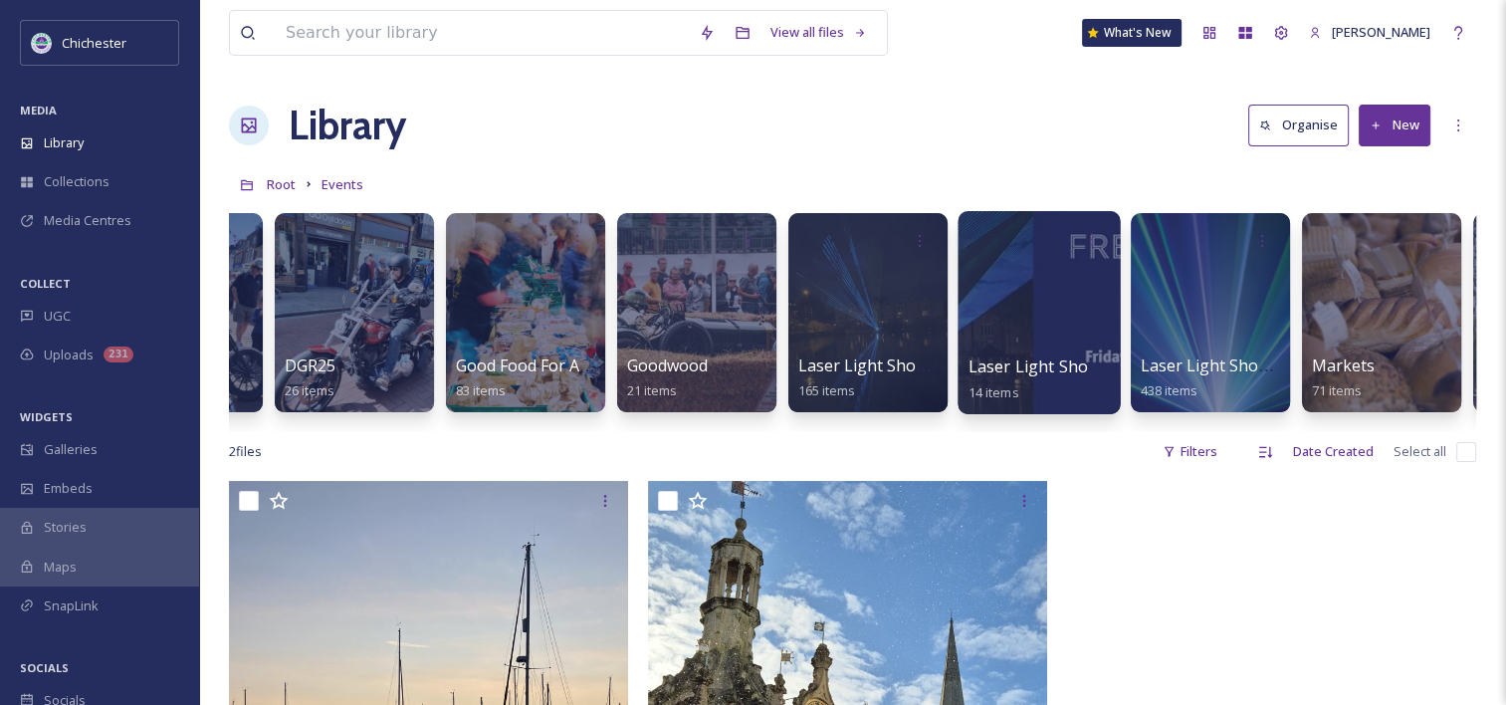
click at [1047, 309] on div at bounding box center [1039, 312] width 162 height 203
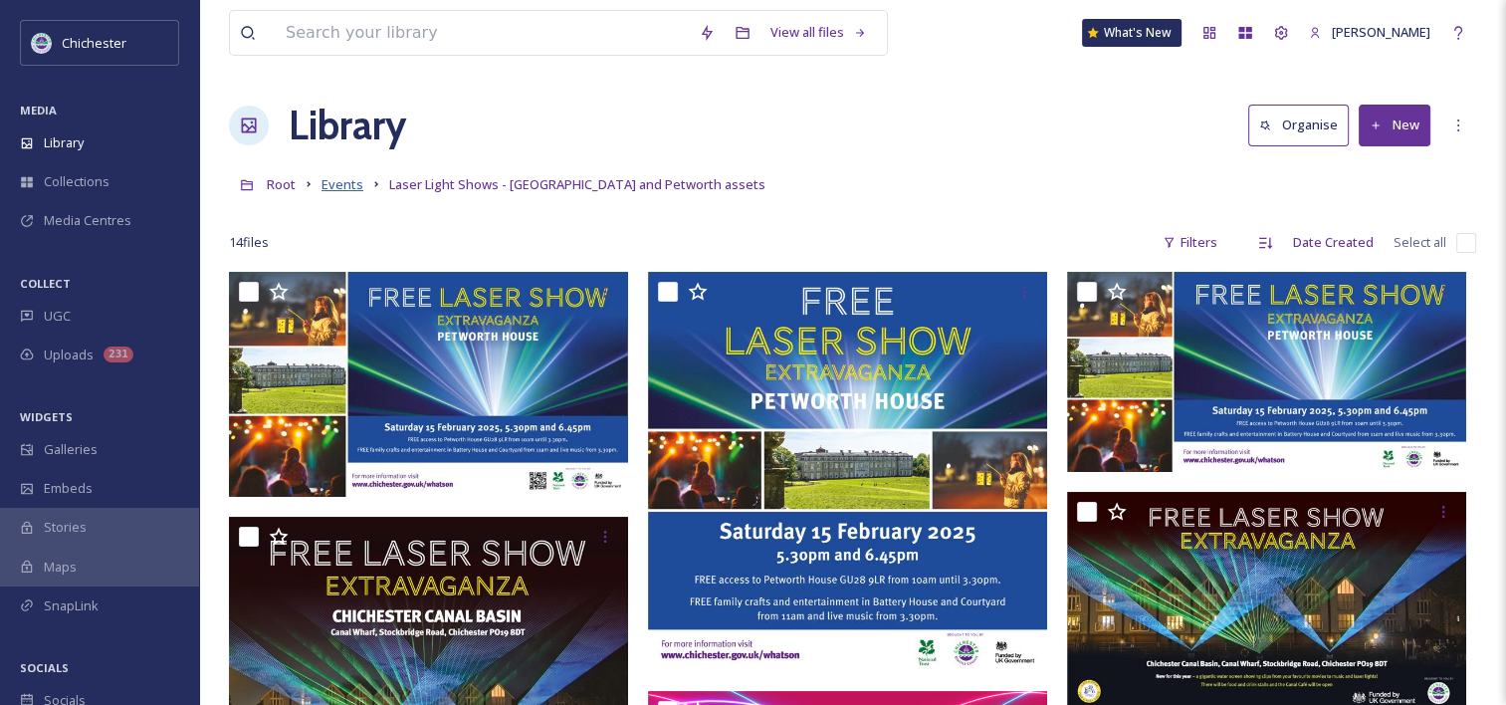
click at [350, 187] on span "Events" at bounding box center [343, 184] width 42 height 18
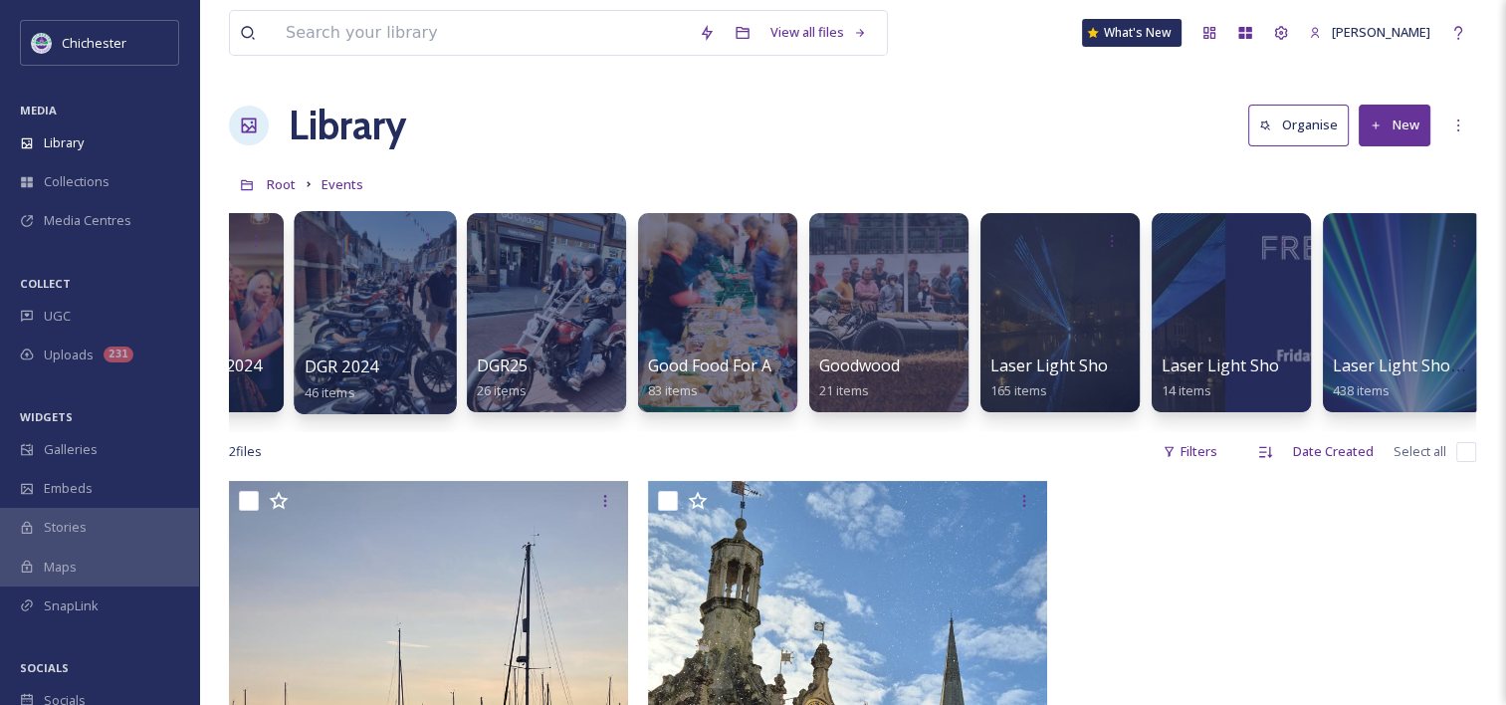
scroll to position [0, 1479]
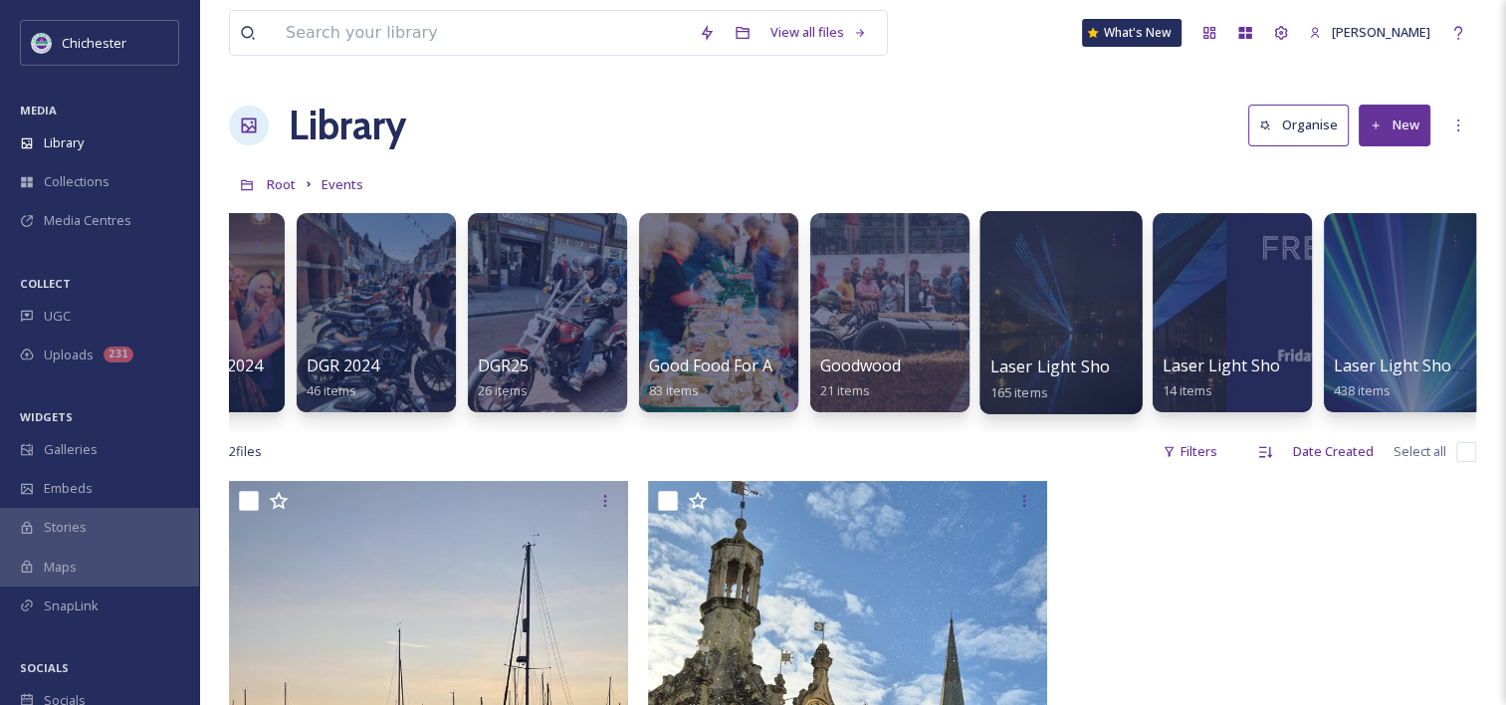
click at [1073, 307] on div at bounding box center [1061, 312] width 162 height 203
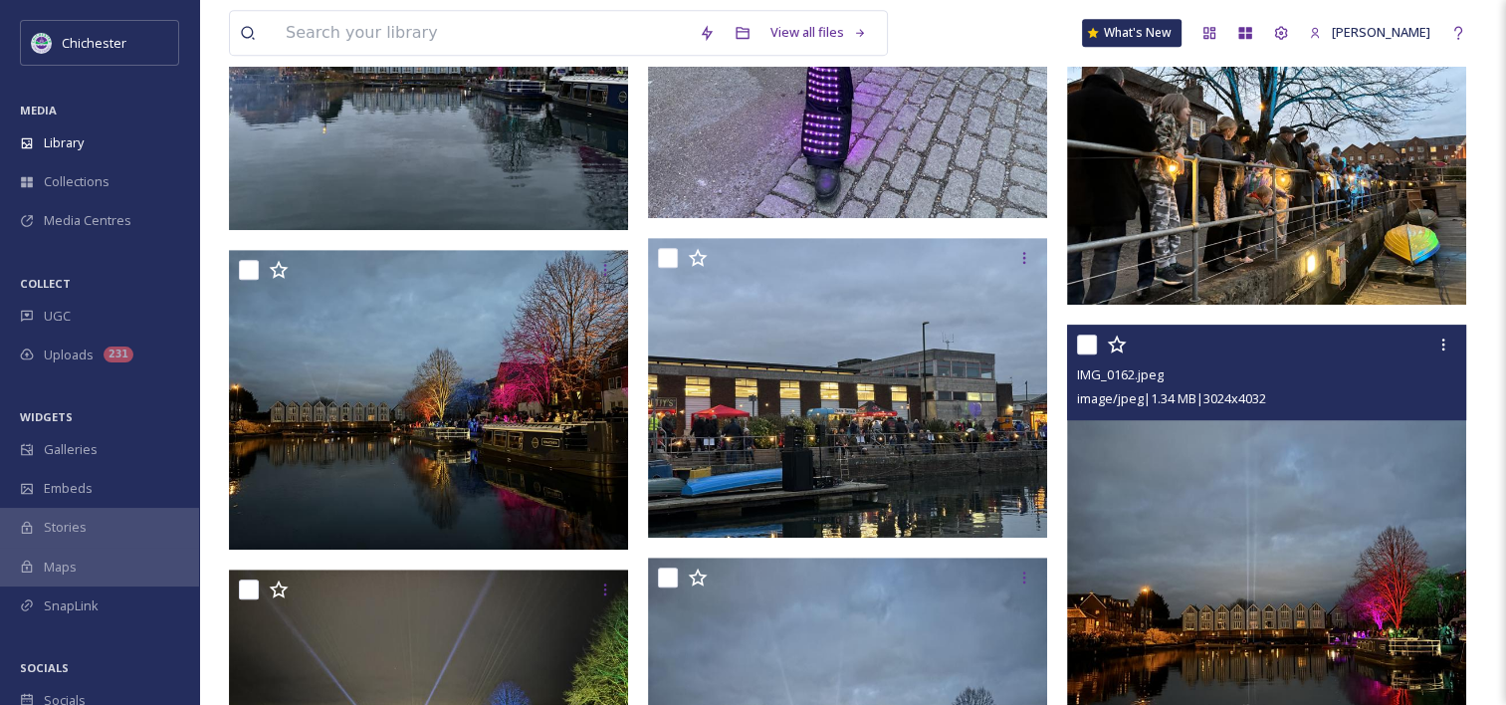
scroll to position [1041, 0]
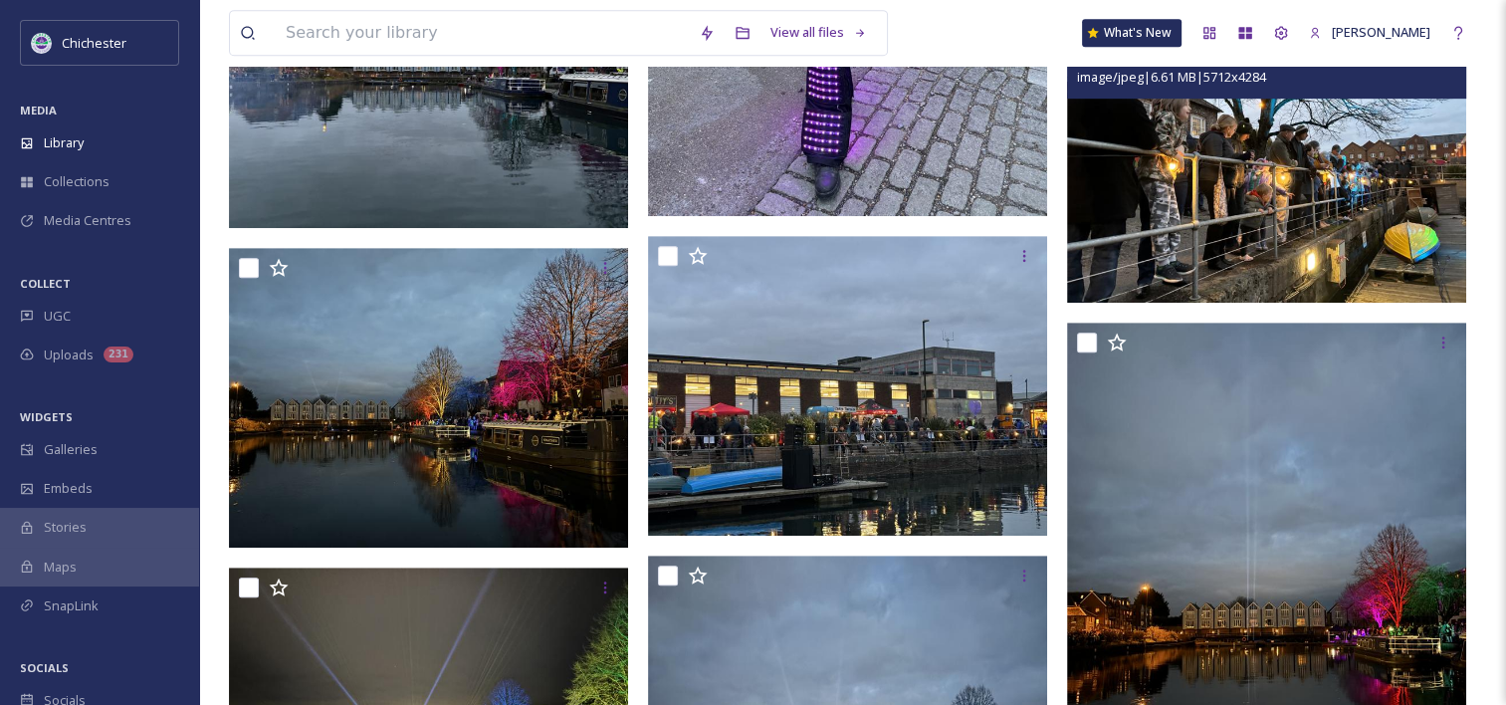
click at [1271, 244] on img at bounding box center [1266, 153] width 399 height 300
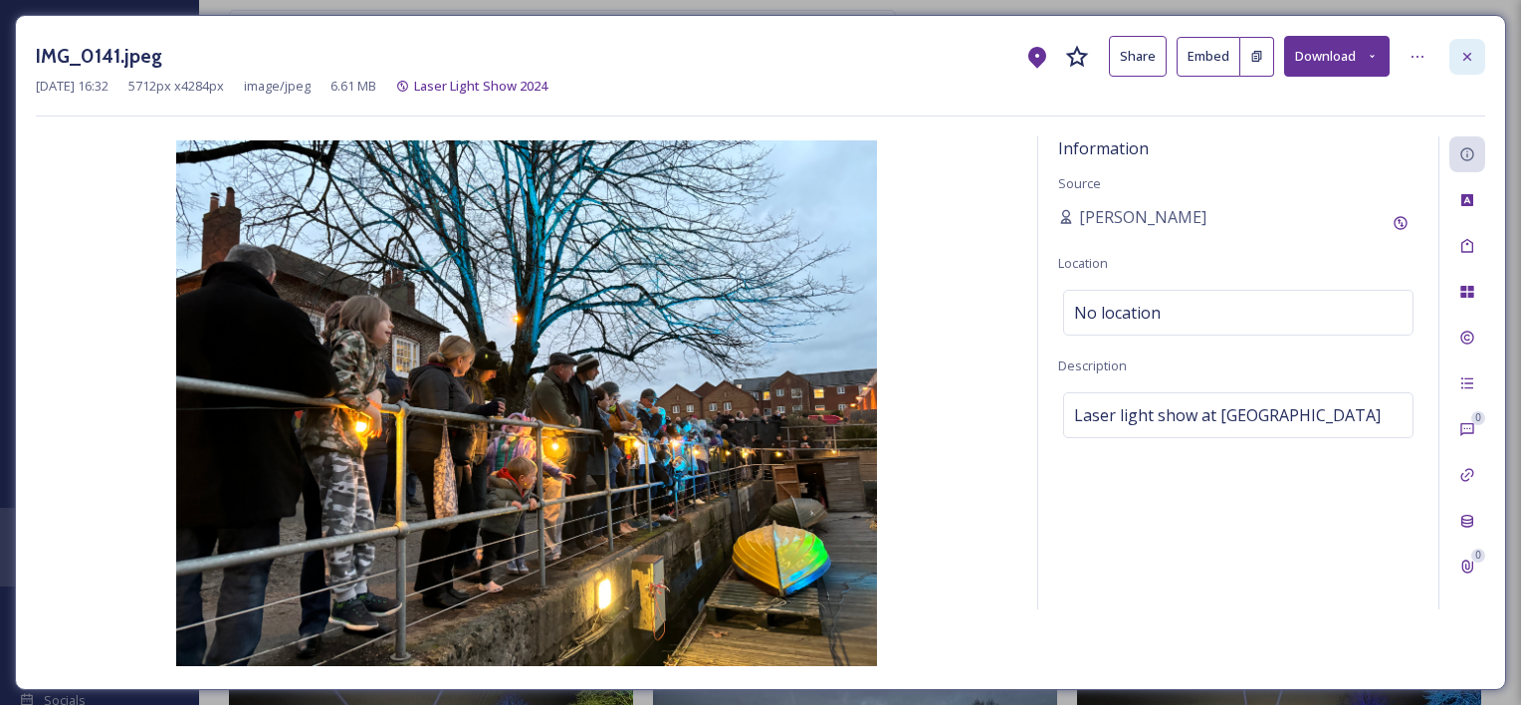
click at [1466, 59] on icon at bounding box center [1467, 57] width 16 height 16
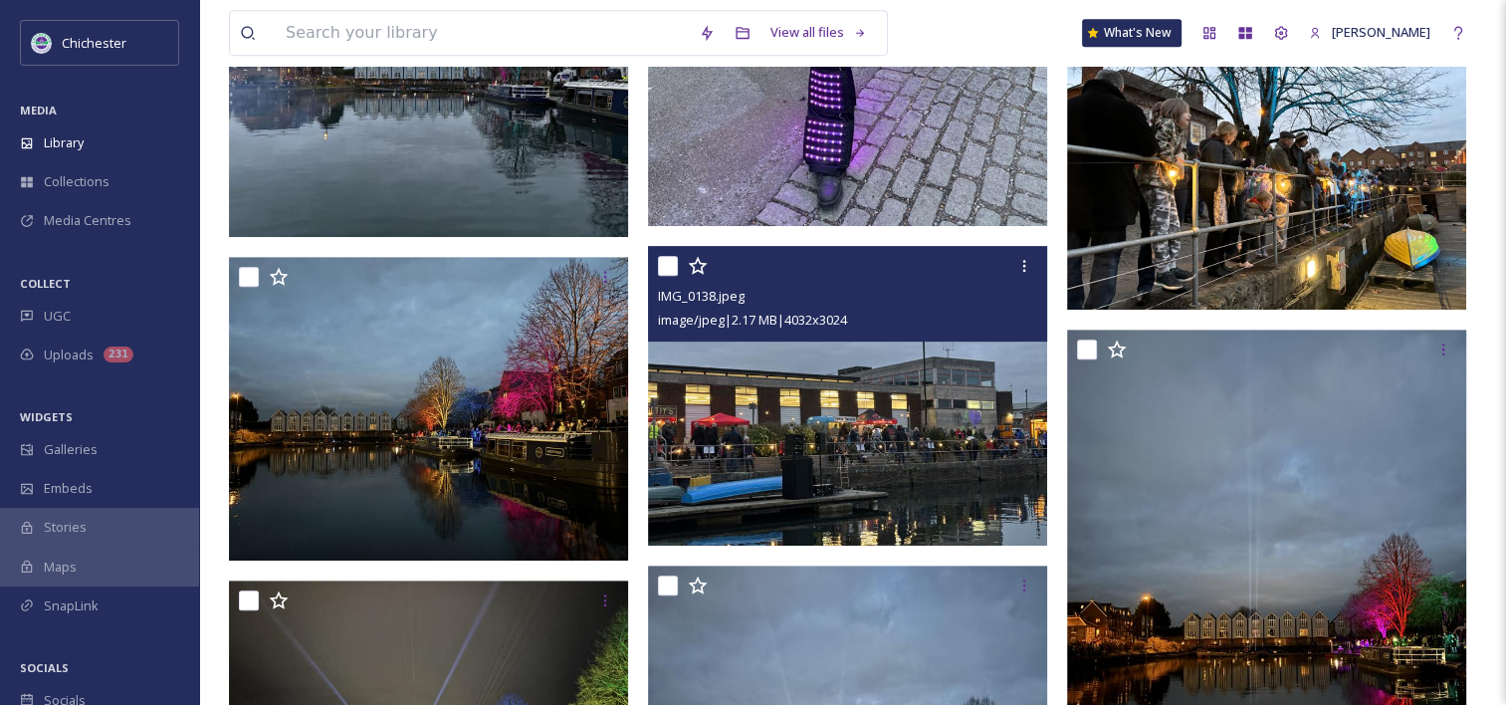
click at [886, 366] on img at bounding box center [847, 396] width 399 height 300
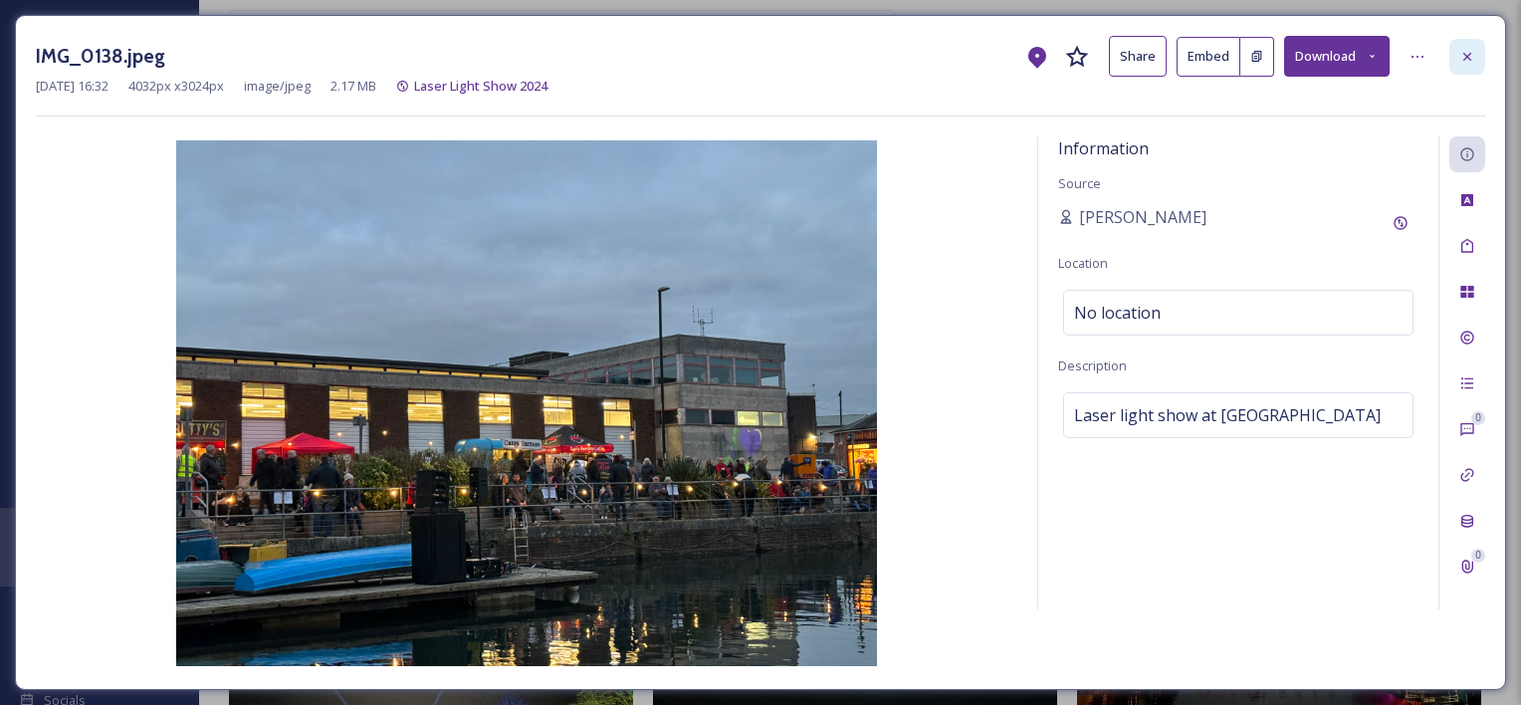
click at [1463, 49] on icon at bounding box center [1467, 57] width 16 height 16
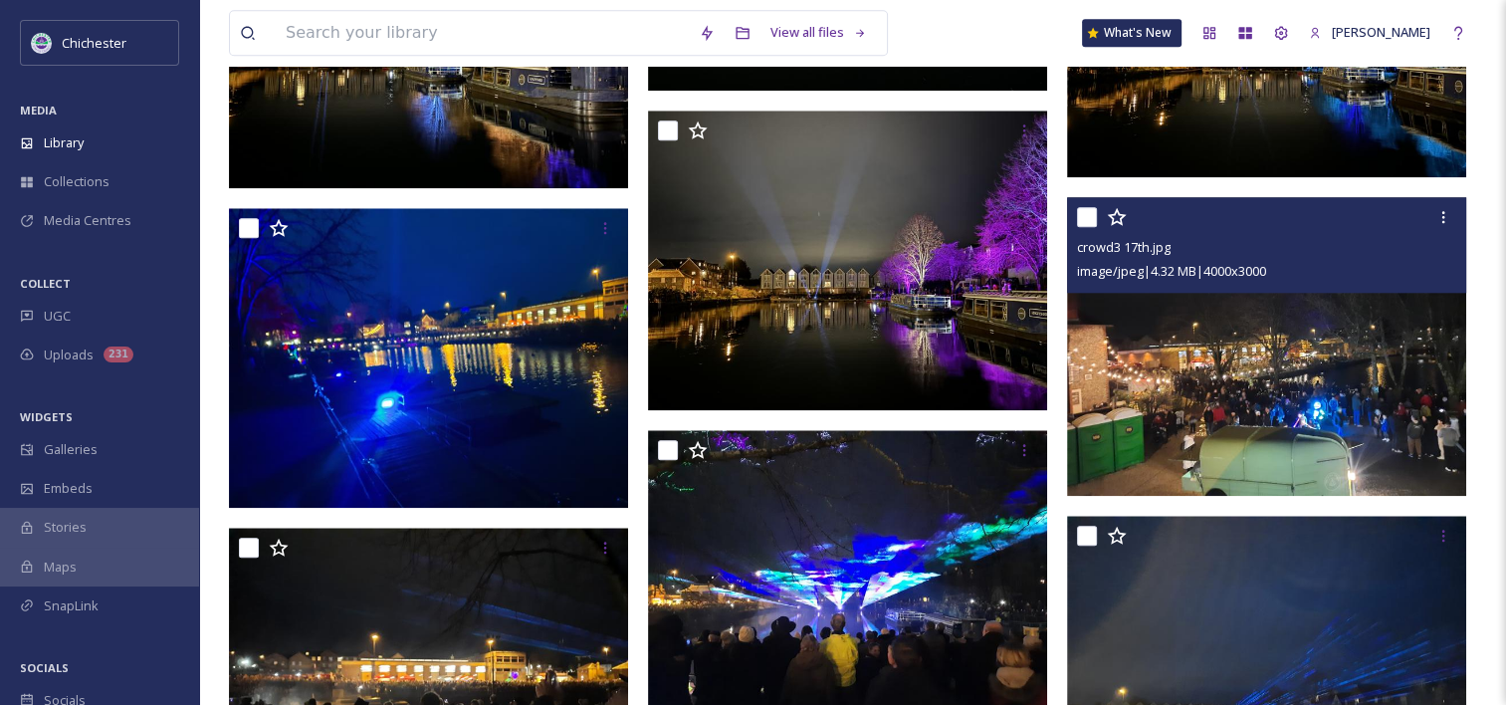
scroll to position [2041, 0]
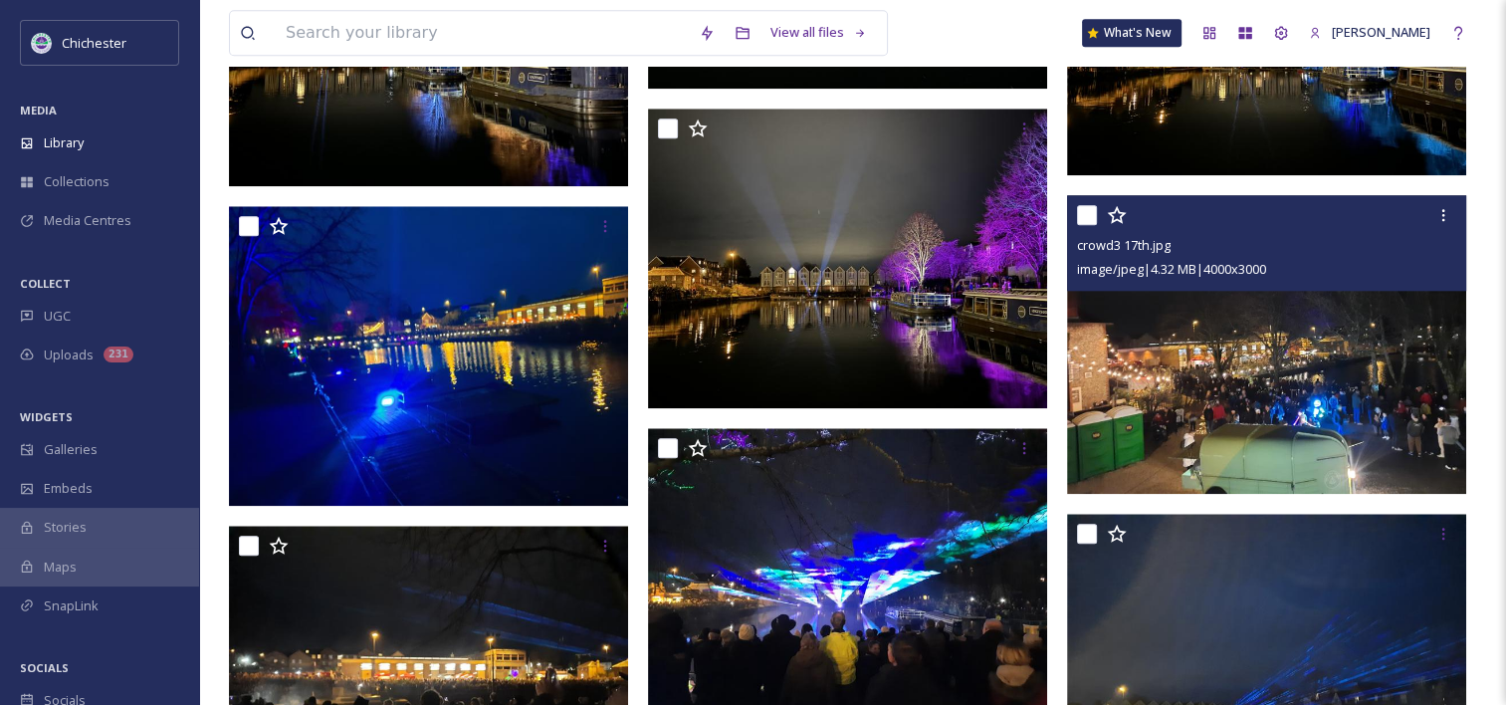
click at [1277, 403] on img at bounding box center [1266, 345] width 399 height 300
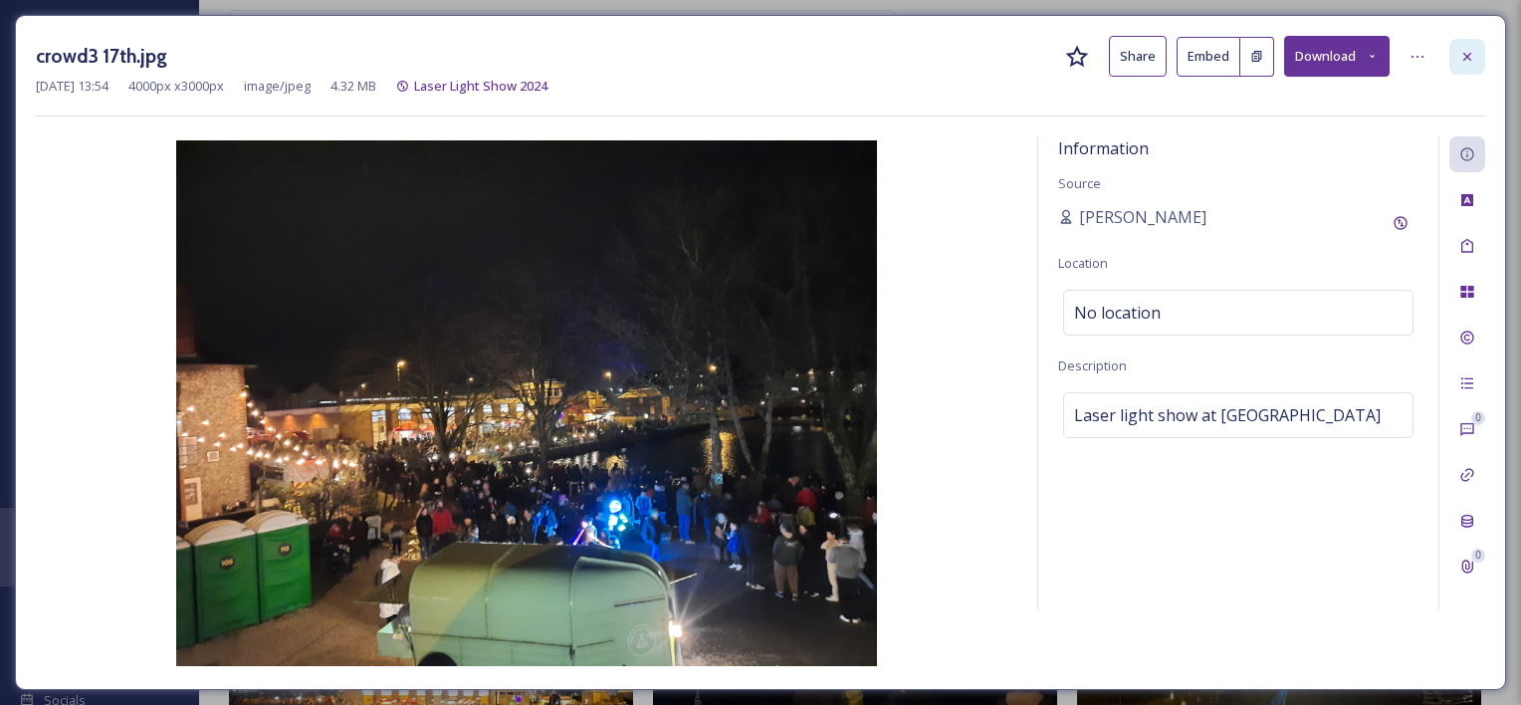
click at [1471, 54] on icon at bounding box center [1467, 57] width 16 height 16
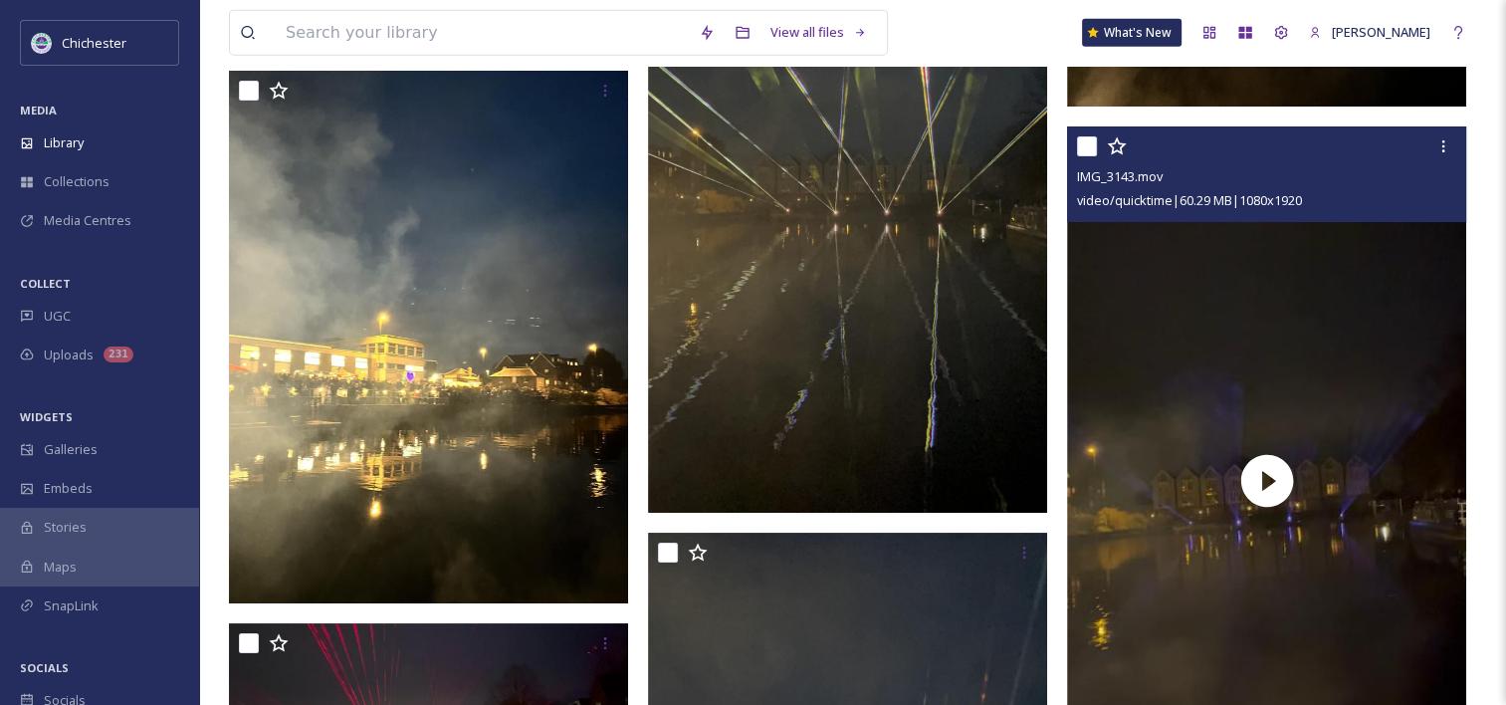
scroll to position [12315, 0]
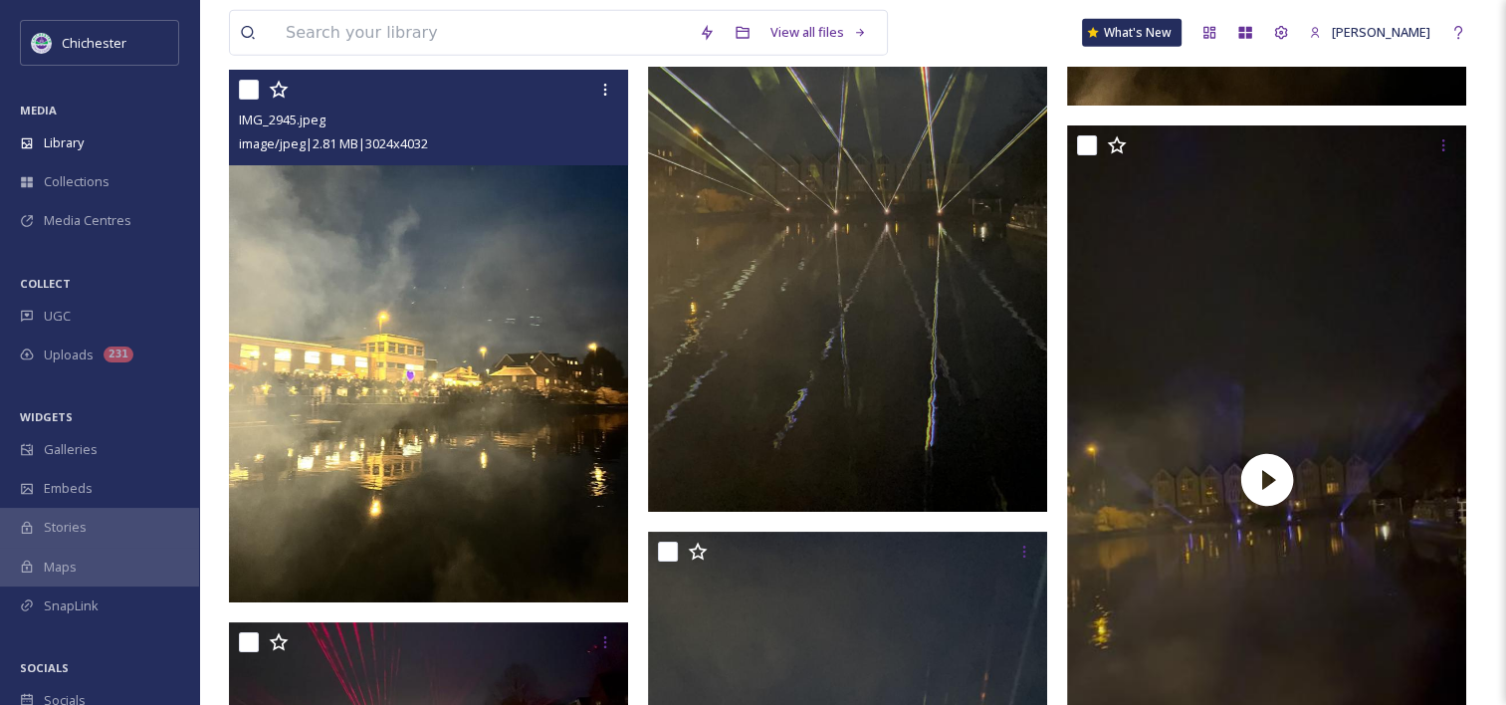
click at [517, 342] on img at bounding box center [428, 336] width 399 height 532
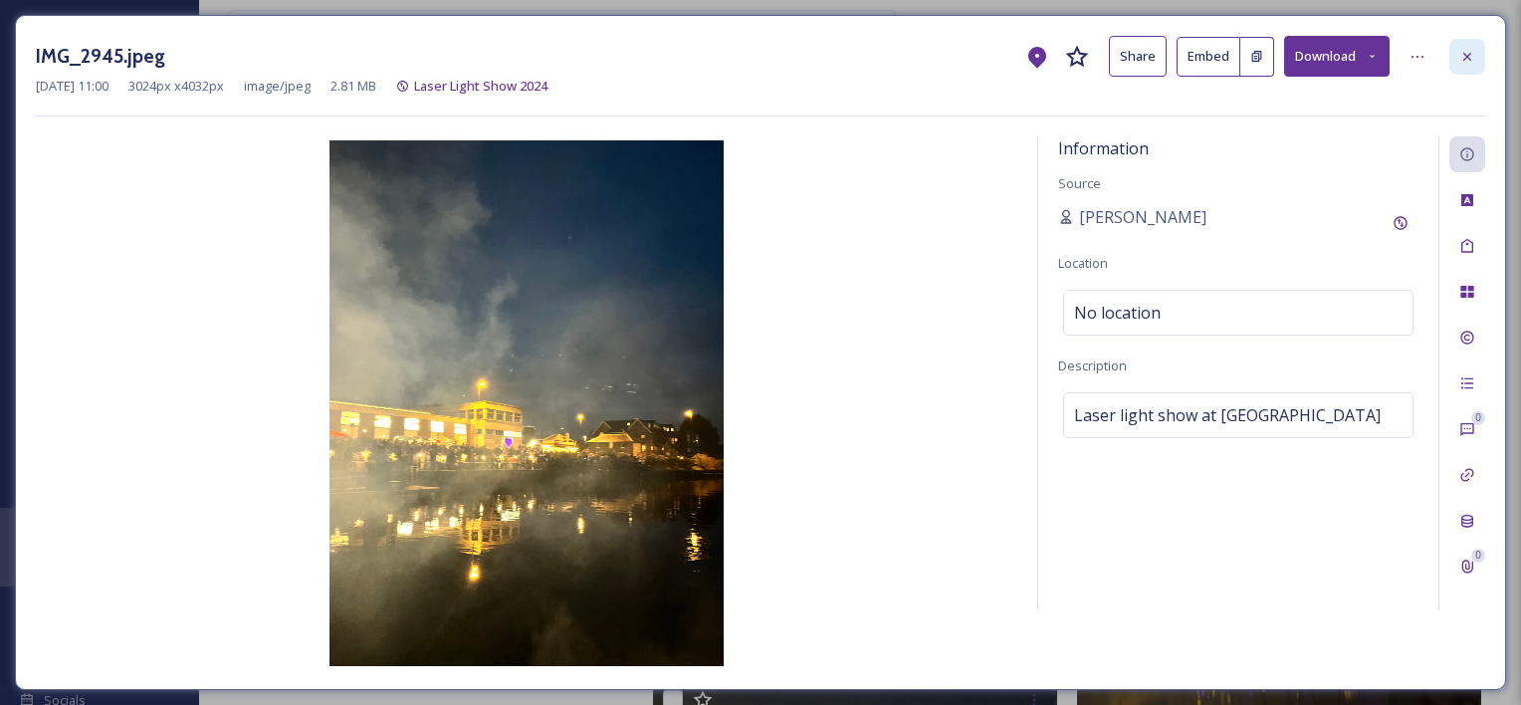
click at [1457, 69] on div at bounding box center [1467, 57] width 36 height 36
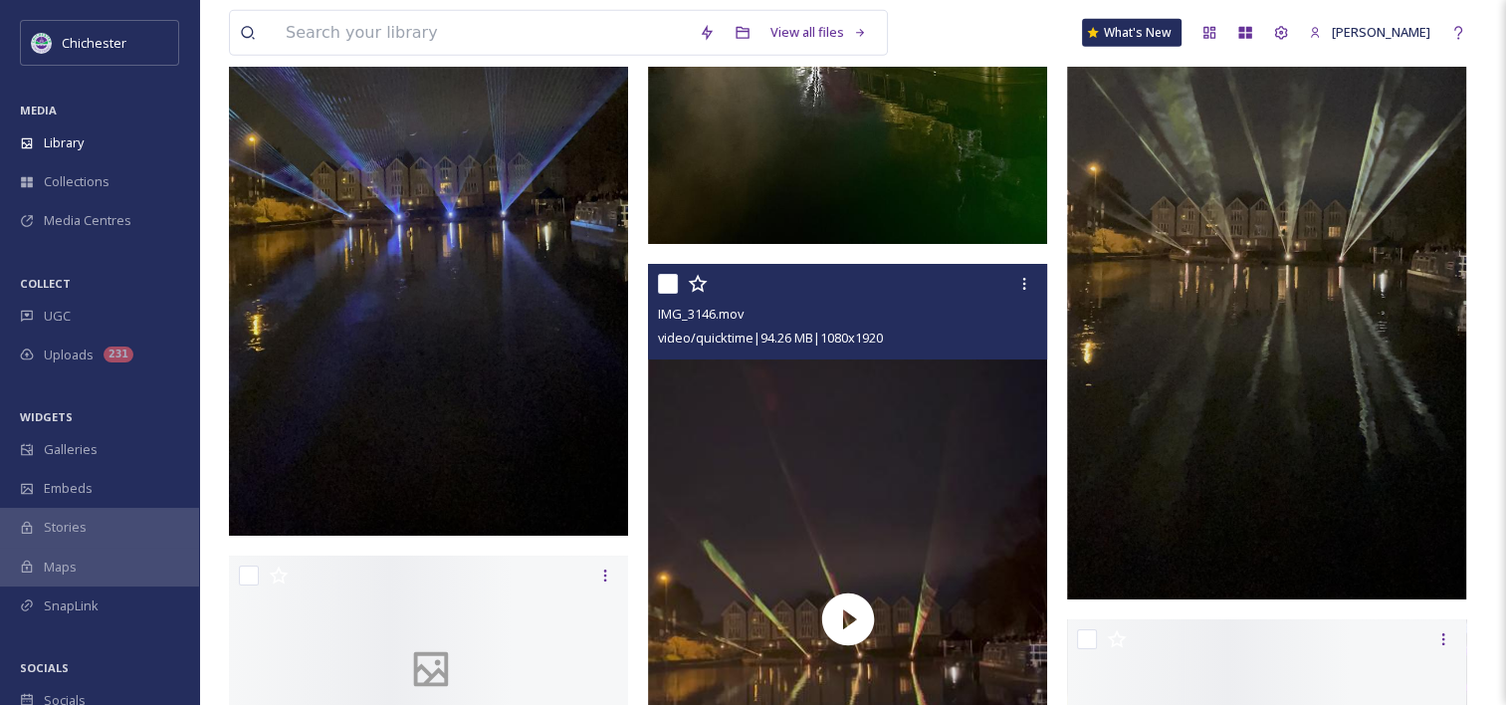
scroll to position [14062, 0]
